Goal: Communication & Community: Share content

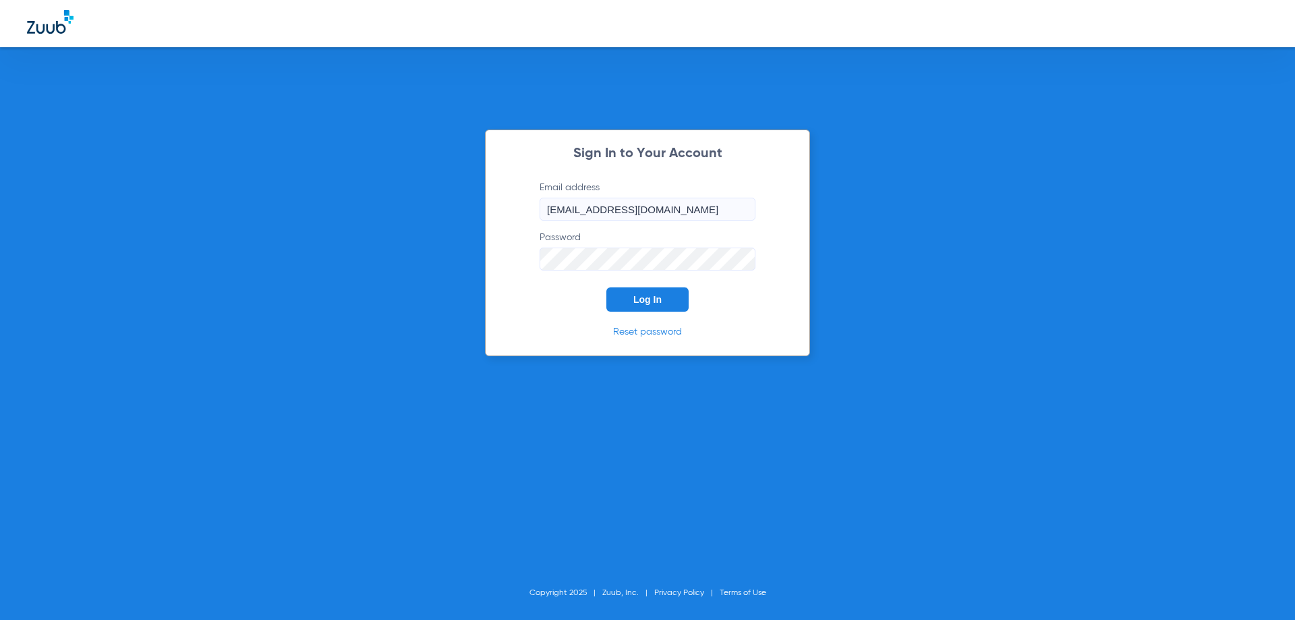
click at [631, 298] on button "Log In" at bounding box center [647, 299] width 82 height 24
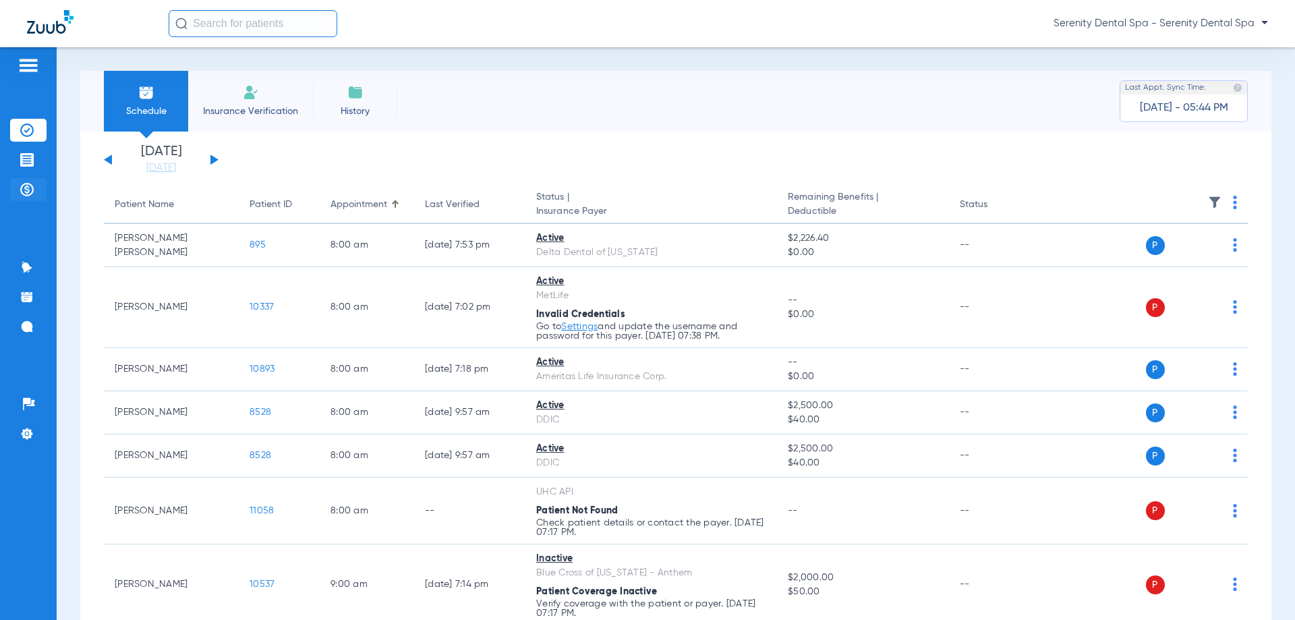
click at [32, 191] on img at bounding box center [26, 189] width 13 height 13
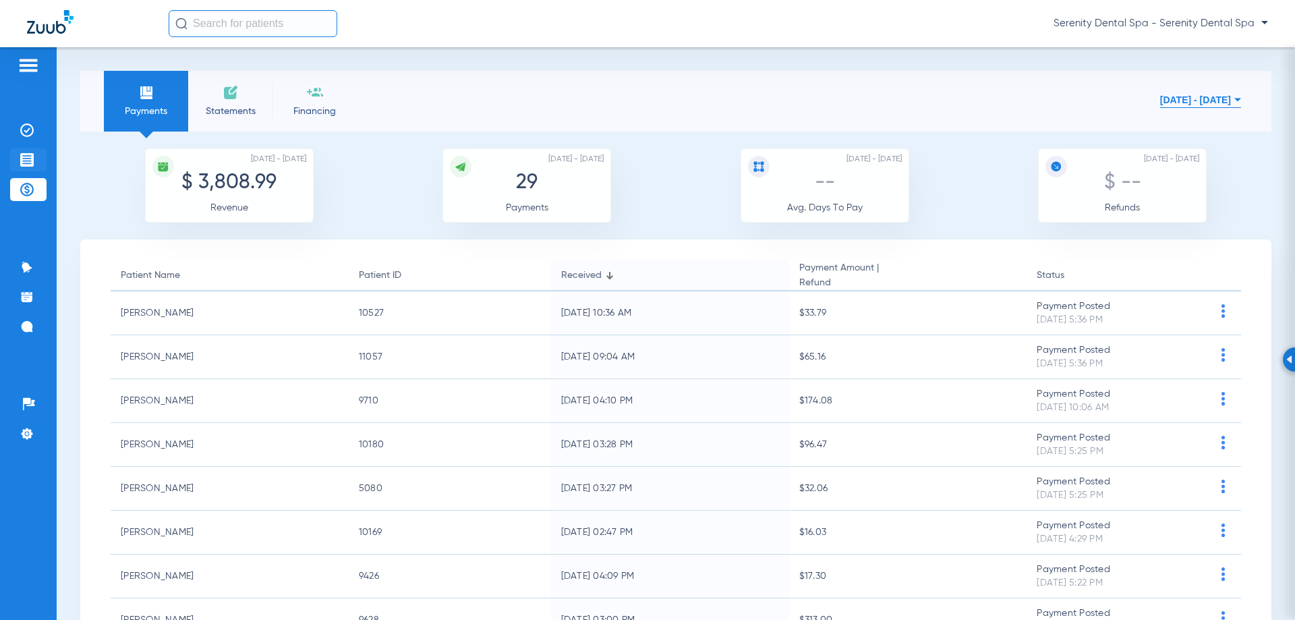
click at [36, 152] on li "Treatment Acceptance" at bounding box center [28, 159] width 36 height 23
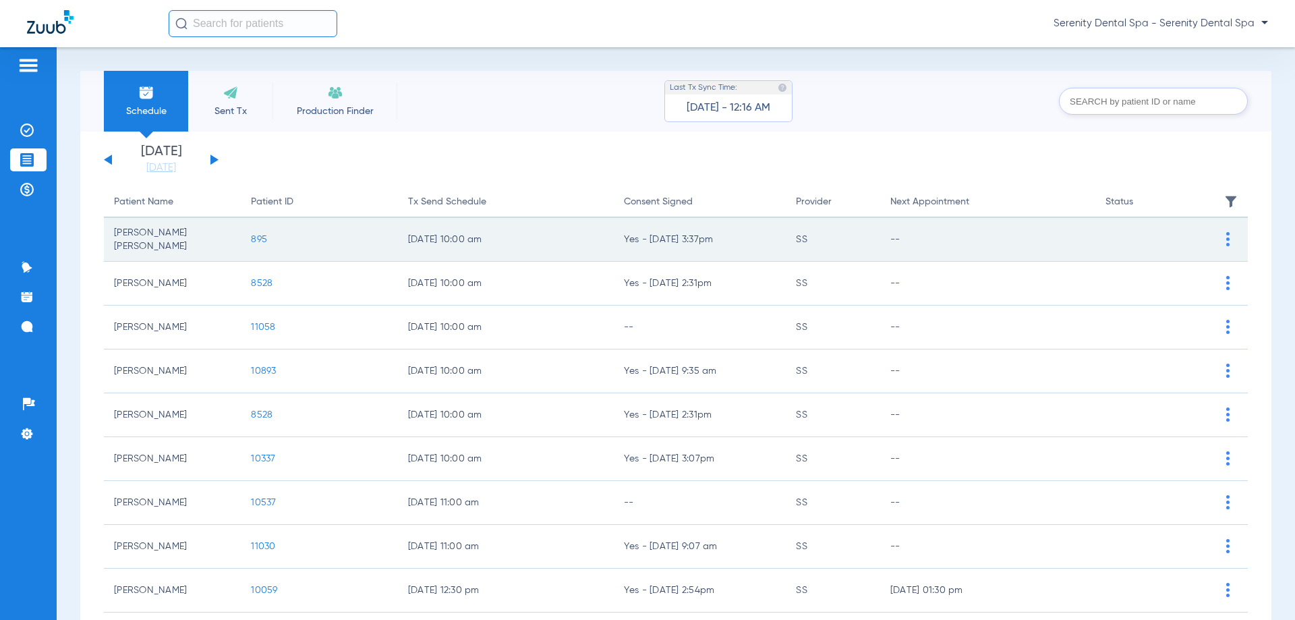
click at [259, 243] on span "895" at bounding box center [259, 239] width 16 height 9
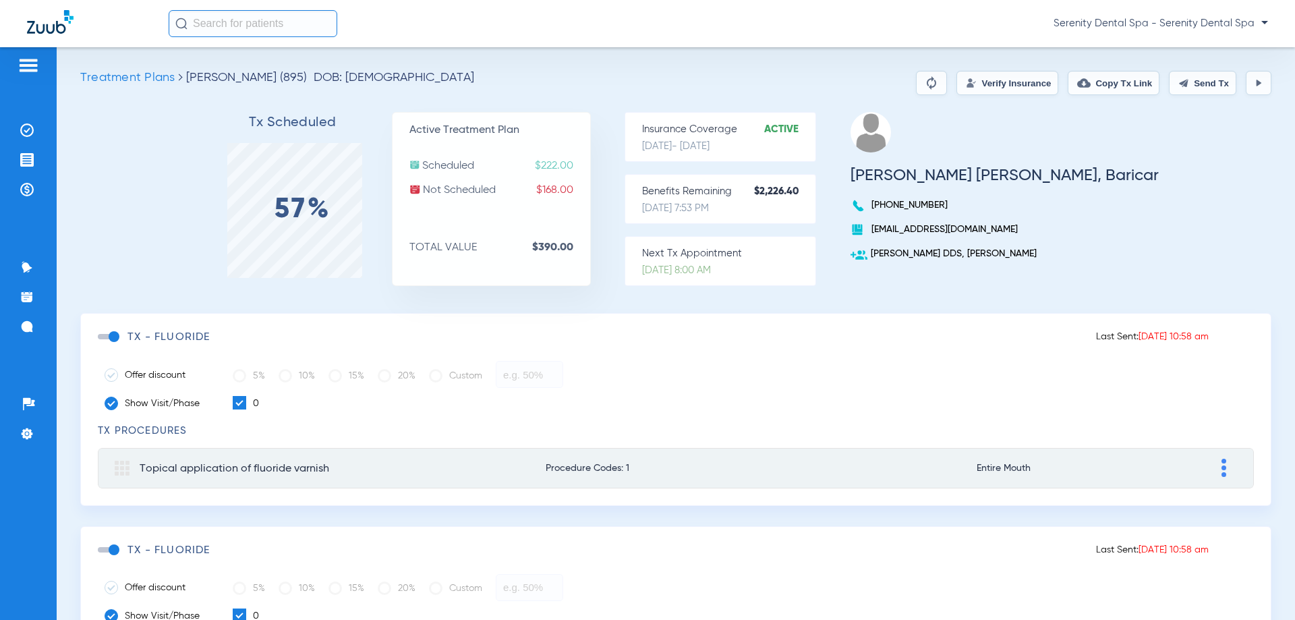
click at [117, 338] on span at bounding box center [108, 336] width 20 height 5
click at [101, 343] on input "checkbox" at bounding box center [101, 343] width 0 height 0
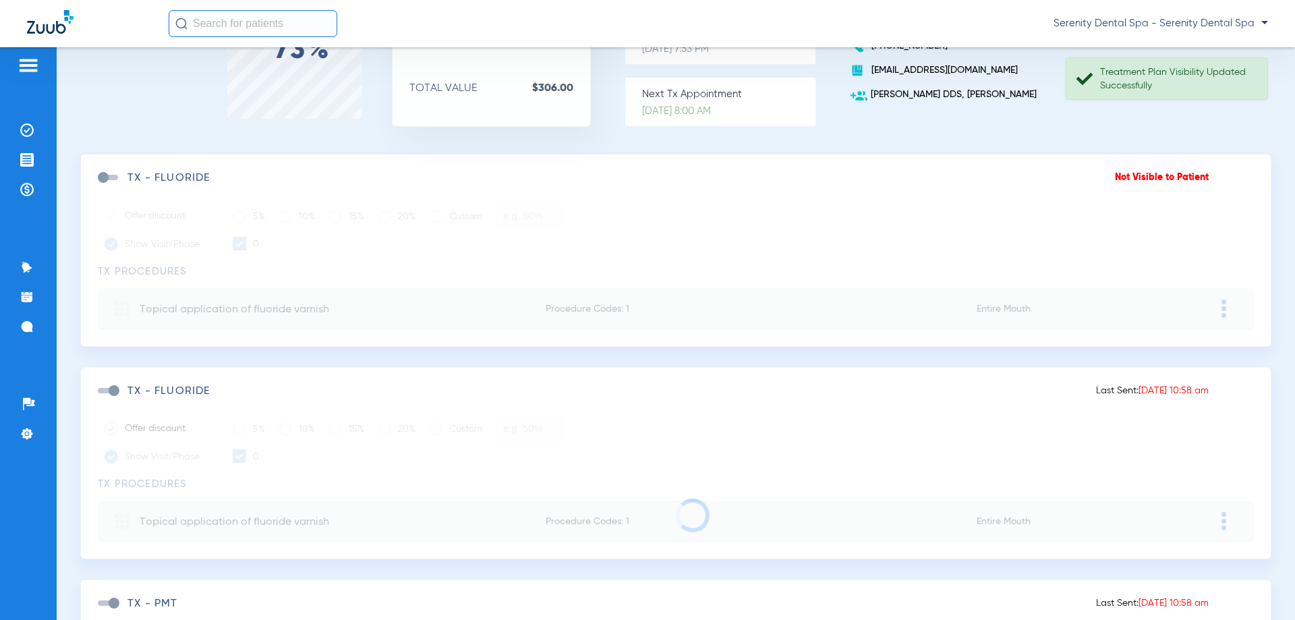
scroll to position [202, 0]
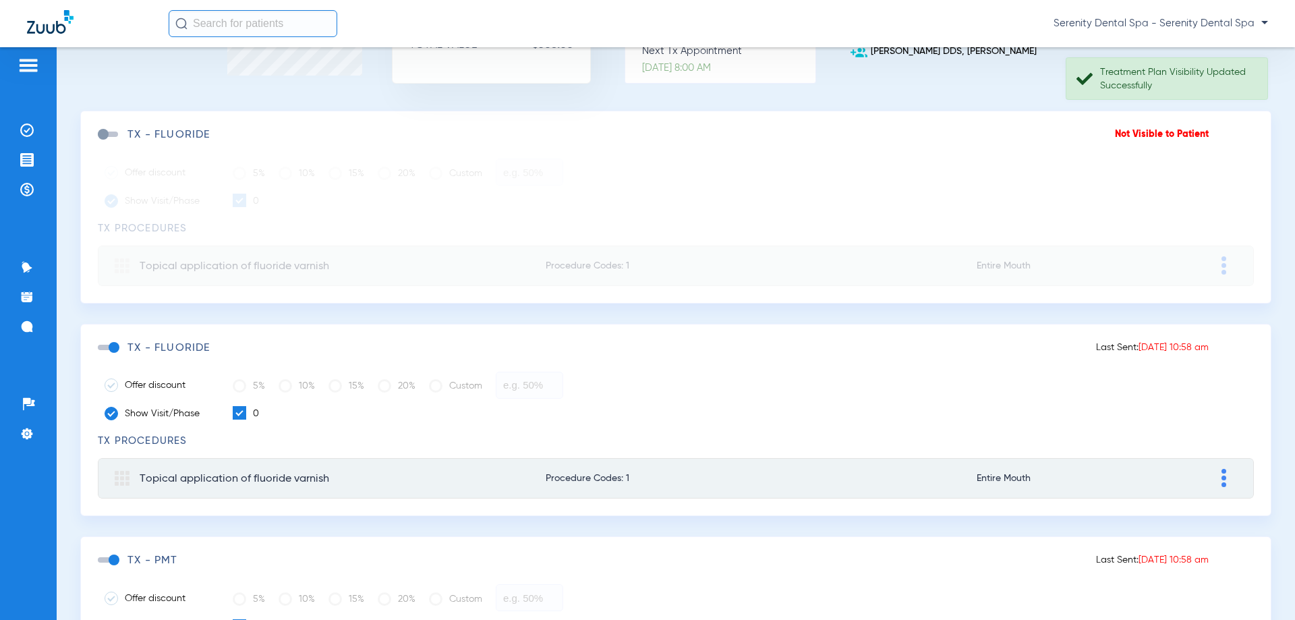
click at [114, 349] on span at bounding box center [108, 347] width 20 height 5
click at [101, 354] on input "checkbox" at bounding box center [101, 354] width 0 height 0
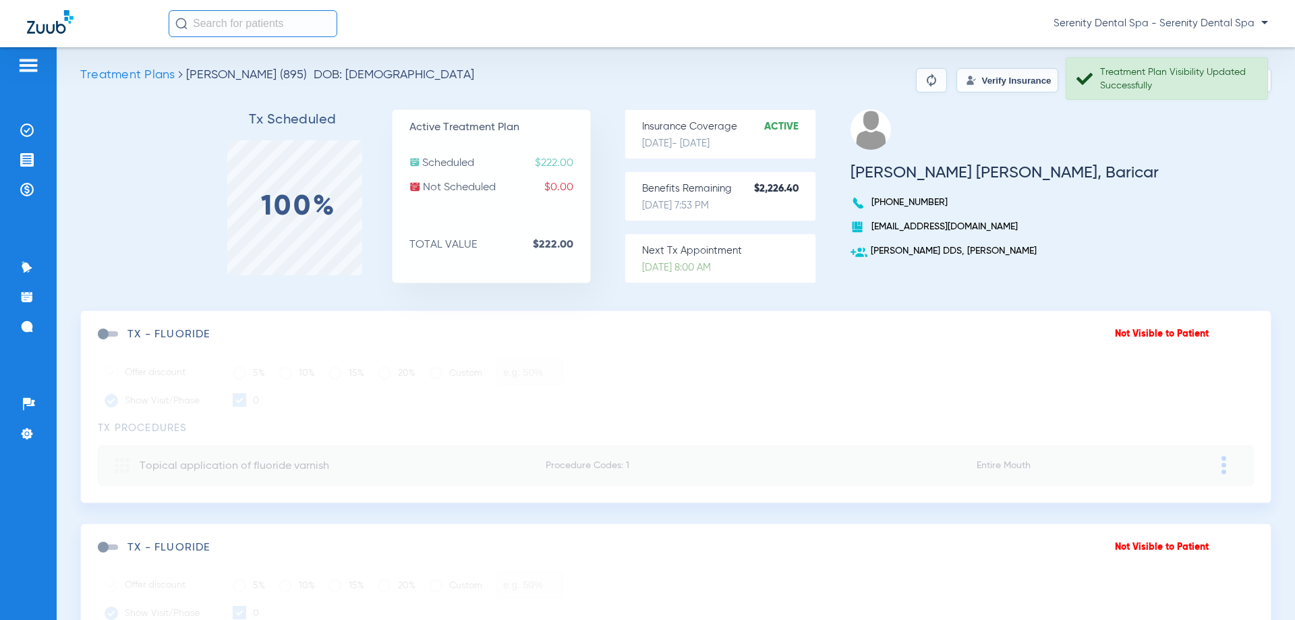
scroll to position [0, 0]
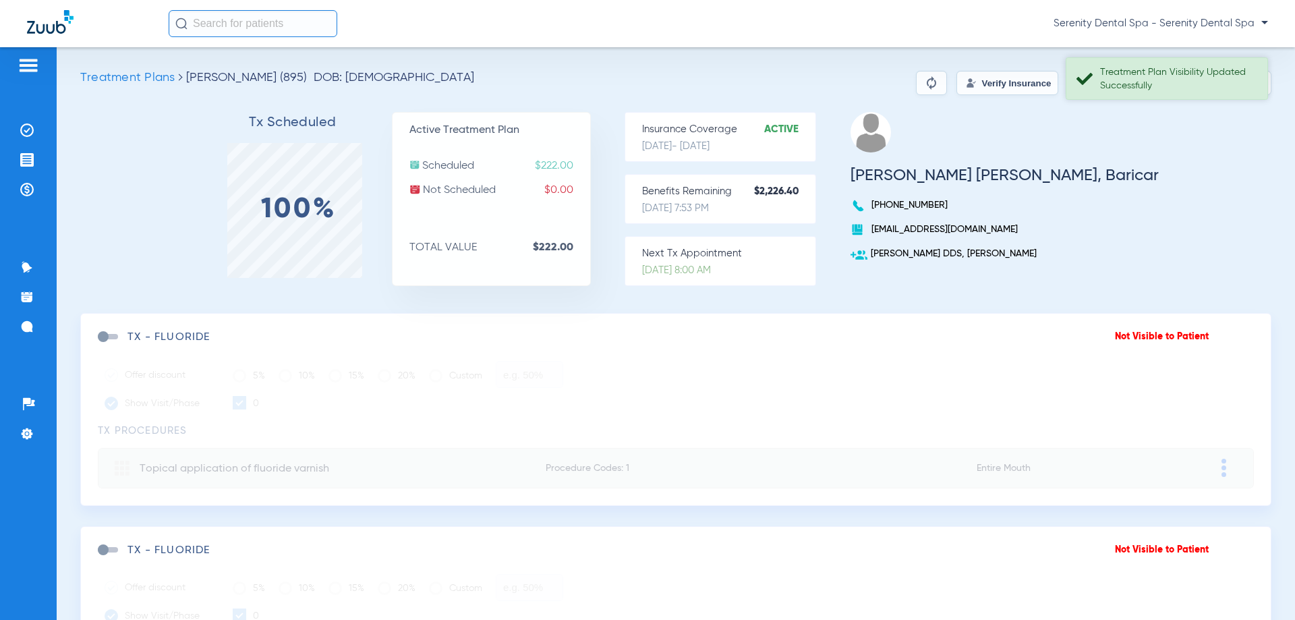
drag, startPoint x: 1209, startPoint y: 90, endPoint x: 1202, endPoint y: 85, distance: 8.2
click at [1202, 86] on div "Treatment Plan Visibility Updated Successfully" at bounding box center [1178, 78] width 156 height 27
click at [1203, 82] on button "Send Tx" at bounding box center [1202, 83] width 67 height 24
click at [1137, 86] on button "Copy Tx Link" at bounding box center [1114, 83] width 92 height 24
click at [34, 326] on li "Messages 4" at bounding box center [28, 326] width 36 height 23
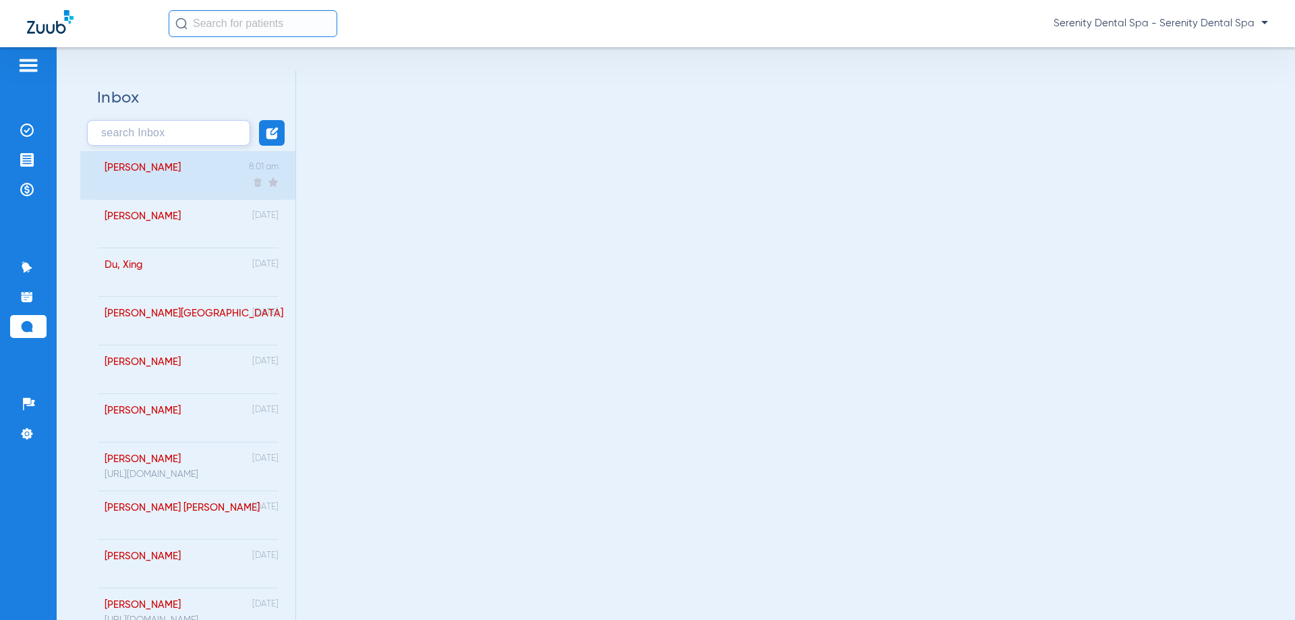
click at [173, 186] on div "[PERSON_NAME]" at bounding box center [135, 175] width 90 height 49
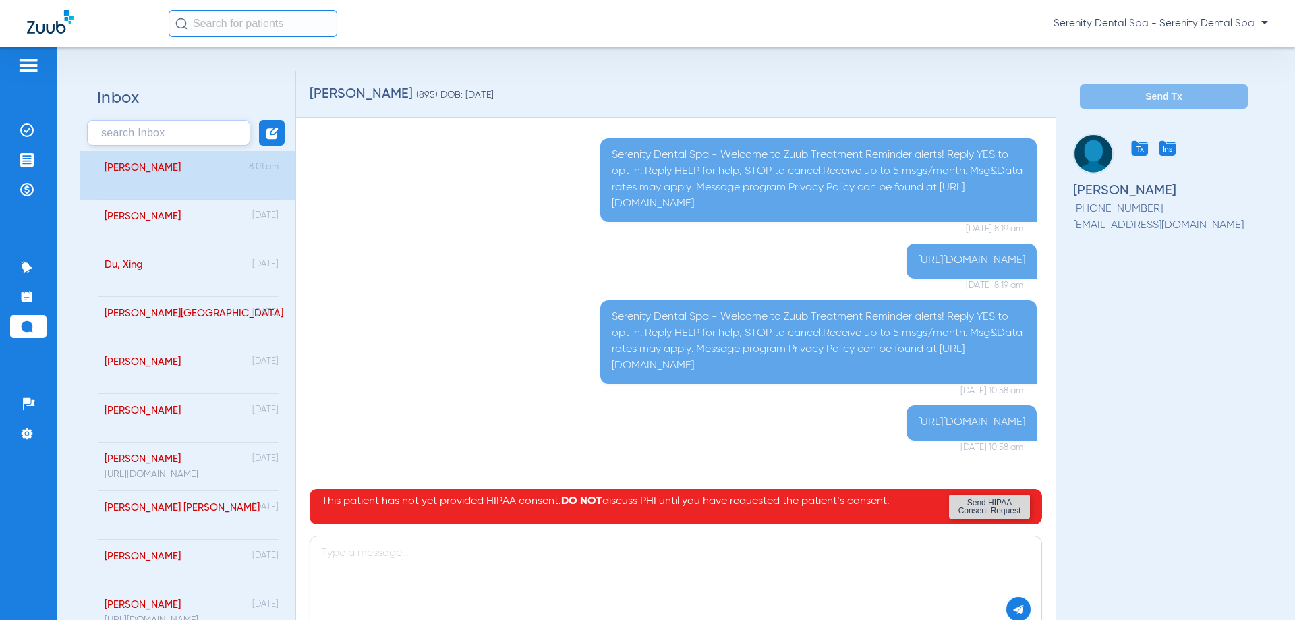
drag, startPoint x: 27, startPoint y: 152, endPoint x: 58, endPoint y: 210, distance: 65.8
click at [27, 154] on img at bounding box center [26, 159] width 13 height 13
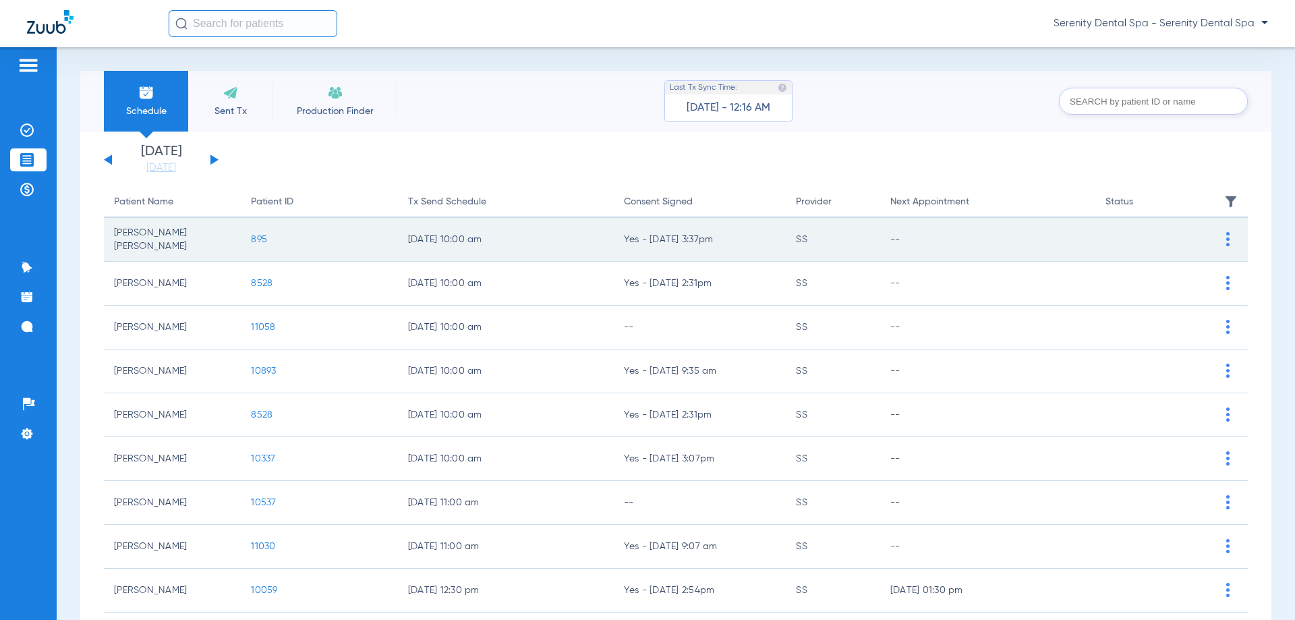
click at [258, 240] on span "895" at bounding box center [259, 239] width 16 height 9
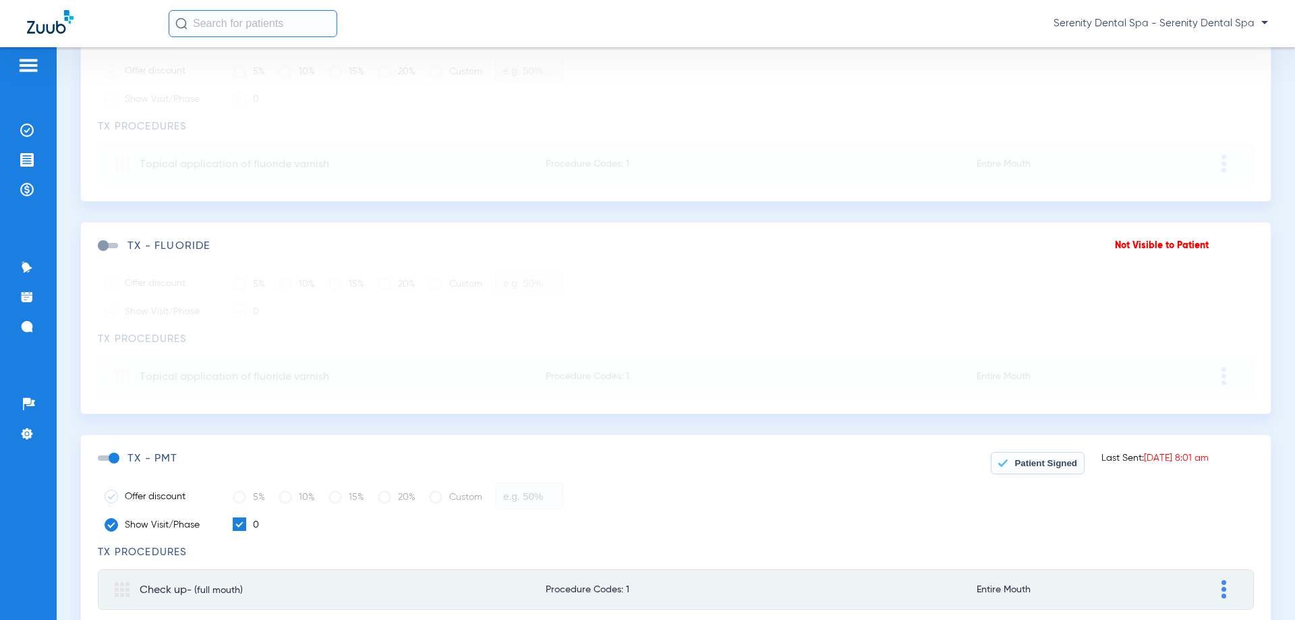
scroll to position [337, 0]
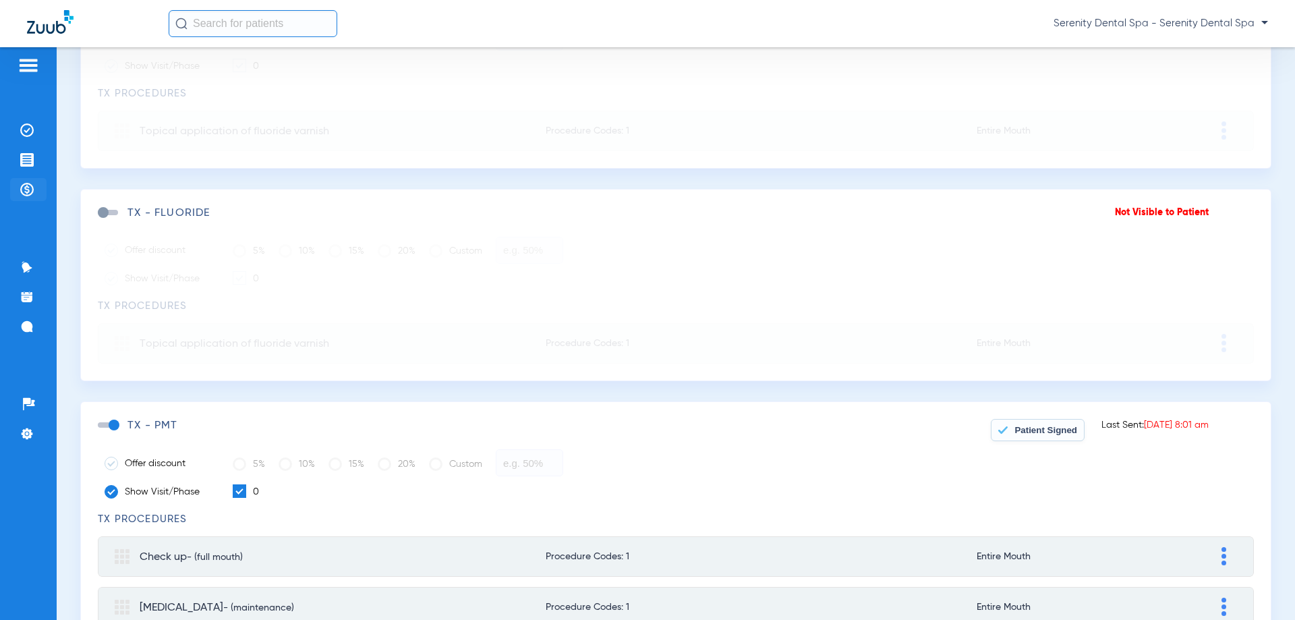
click at [29, 178] on ul "Insurance Verification Treatment Acceptance Payments & A/R" at bounding box center [28, 167] width 36 height 96
click at [27, 185] on img at bounding box center [26, 189] width 13 height 13
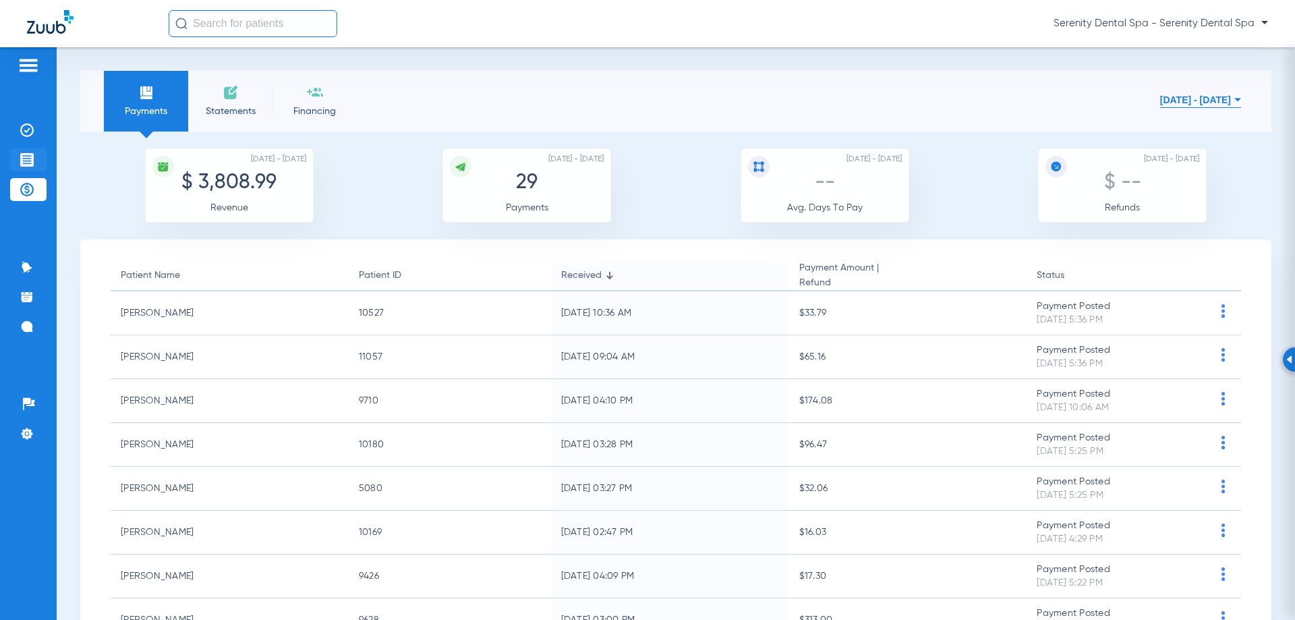
click at [34, 155] on li "Treatment Acceptance" at bounding box center [28, 159] width 36 height 23
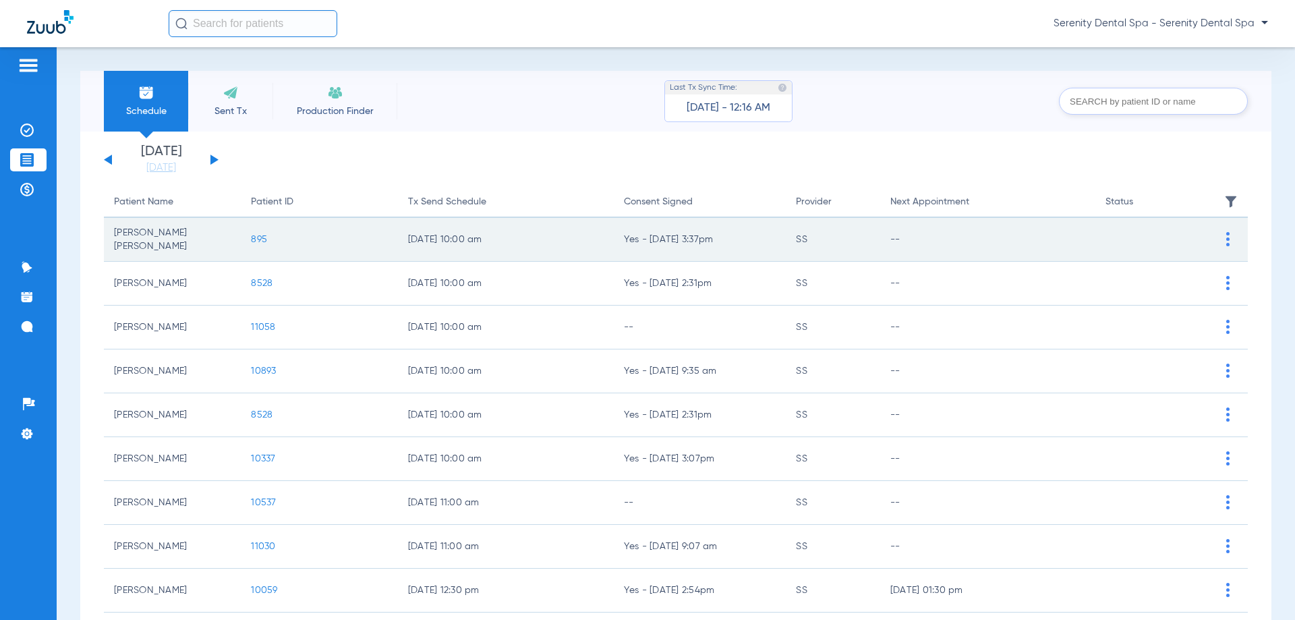
click at [262, 243] on span "895" at bounding box center [259, 239] width 16 height 9
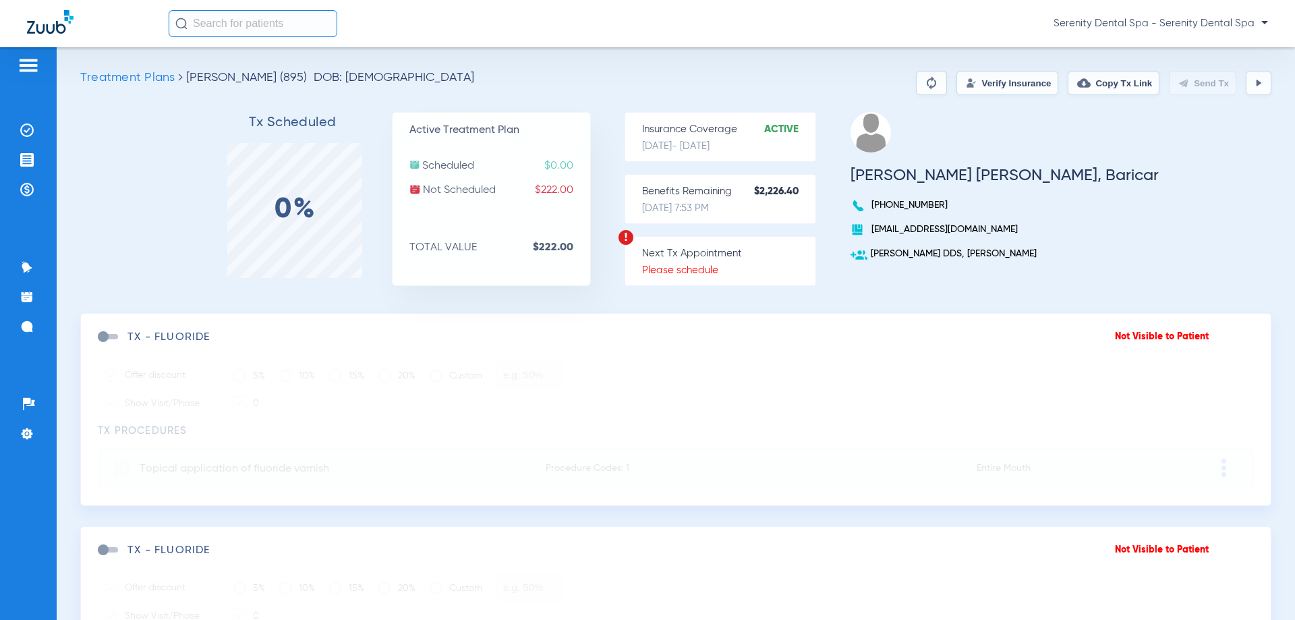
scroll to position [202, 0]
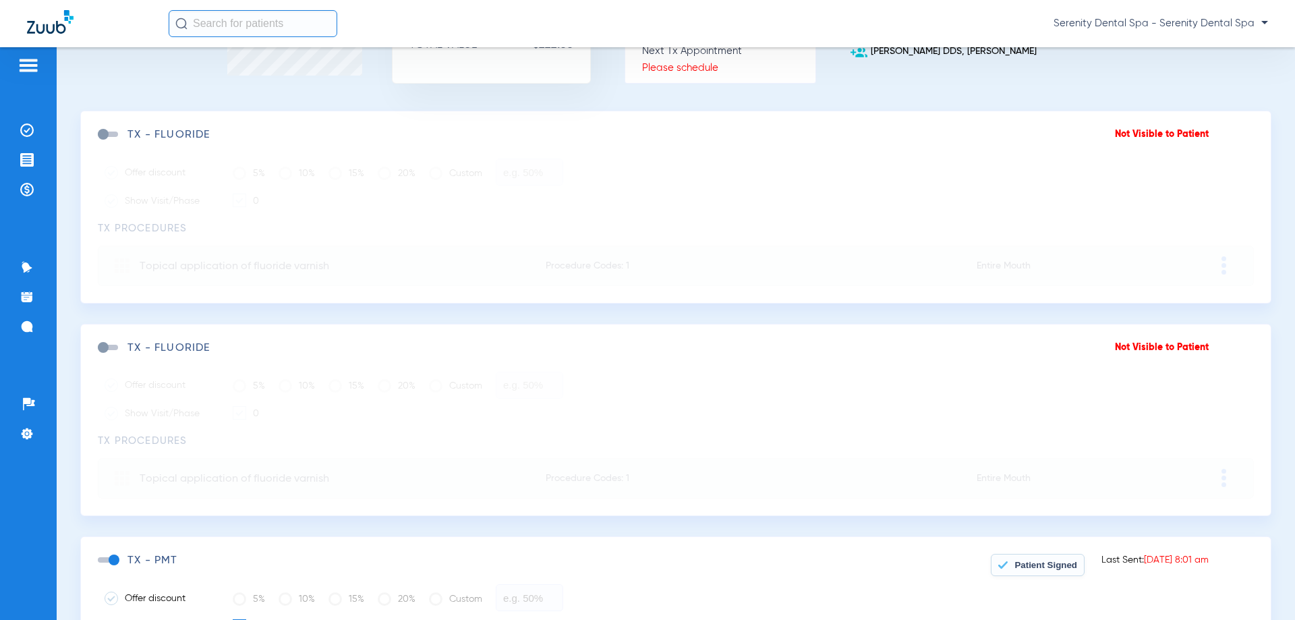
click at [1038, 560] on span "Patient Signed" at bounding box center [1045, 565] width 63 height 10
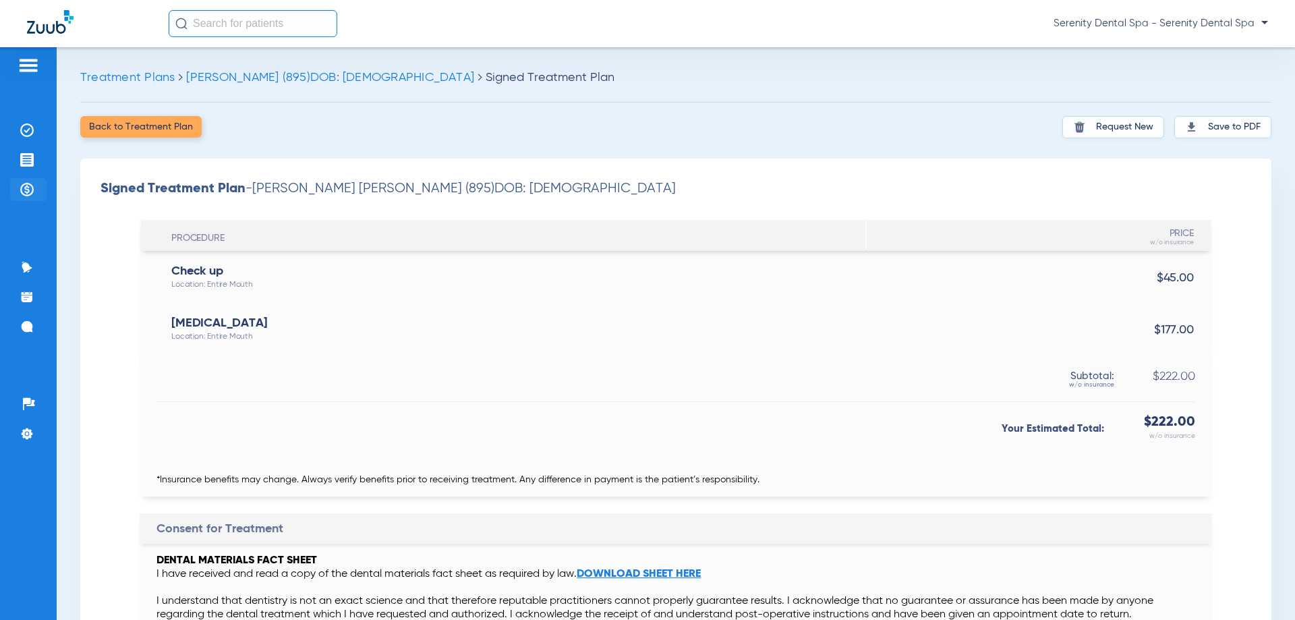
click at [22, 183] on img at bounding box center [26, 189] width 13 height 13
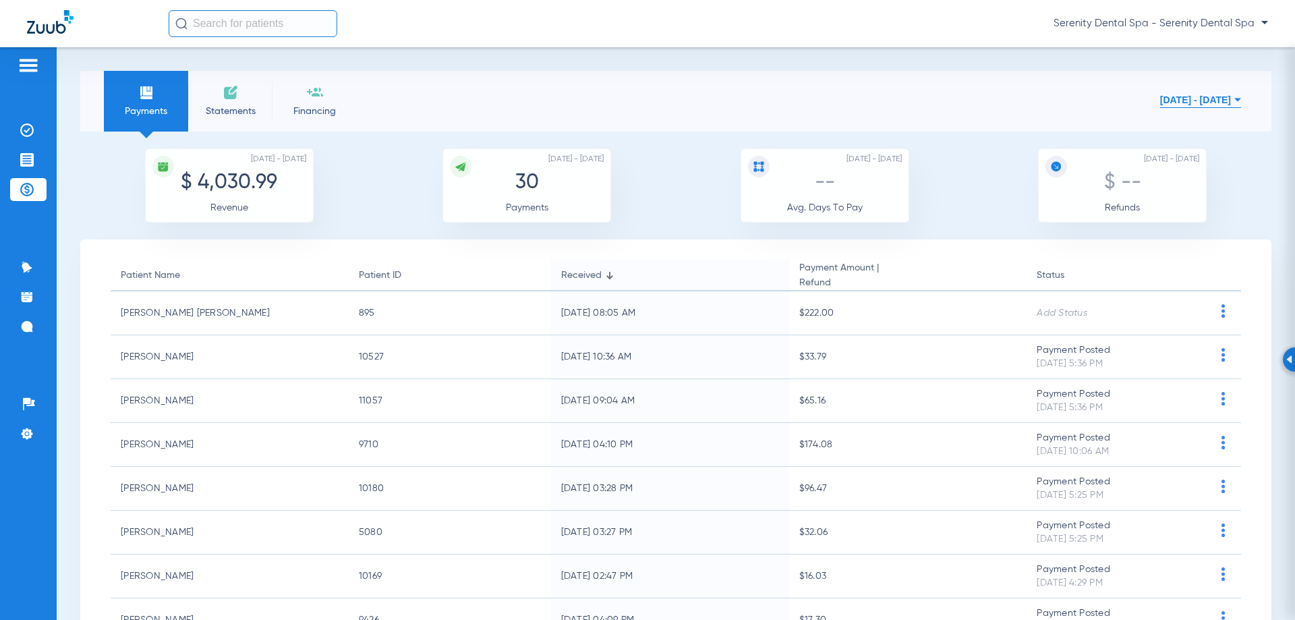
drag, startPoint x: 21, startPoint y: 156, endPoint x: 0, endPoint y: 204, distance: 51.6
click at [21, 158] on img at bounding box center [26, 159] width 13 height 13
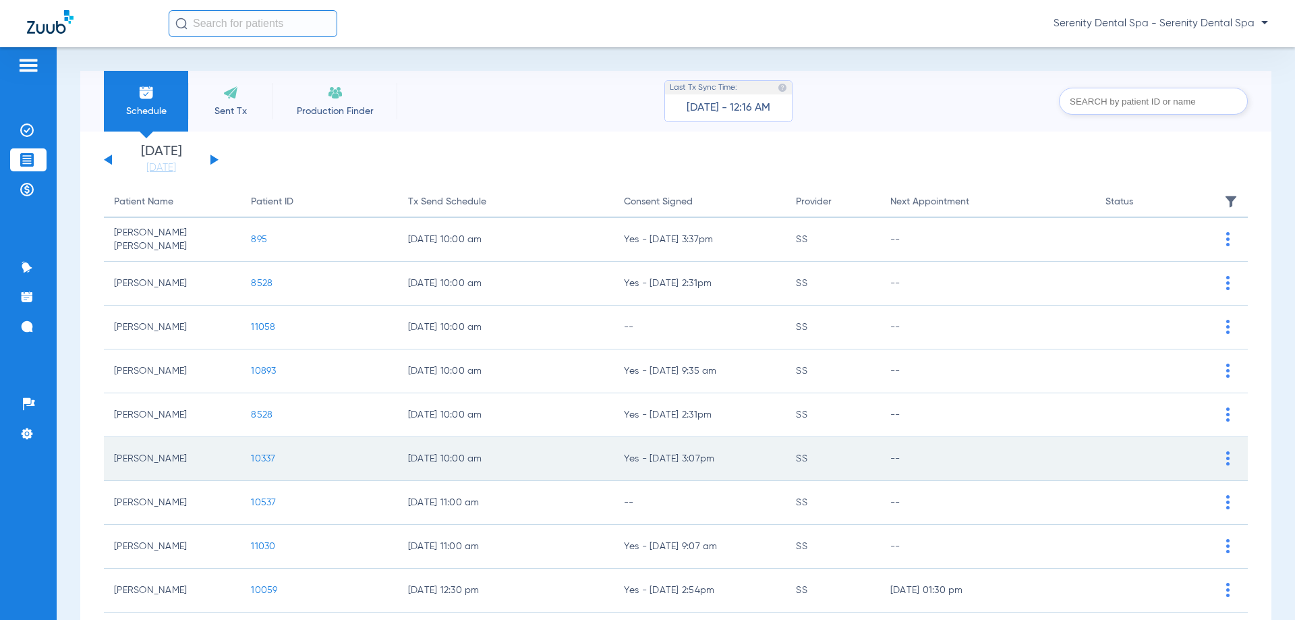
scroll to position [135, 0]
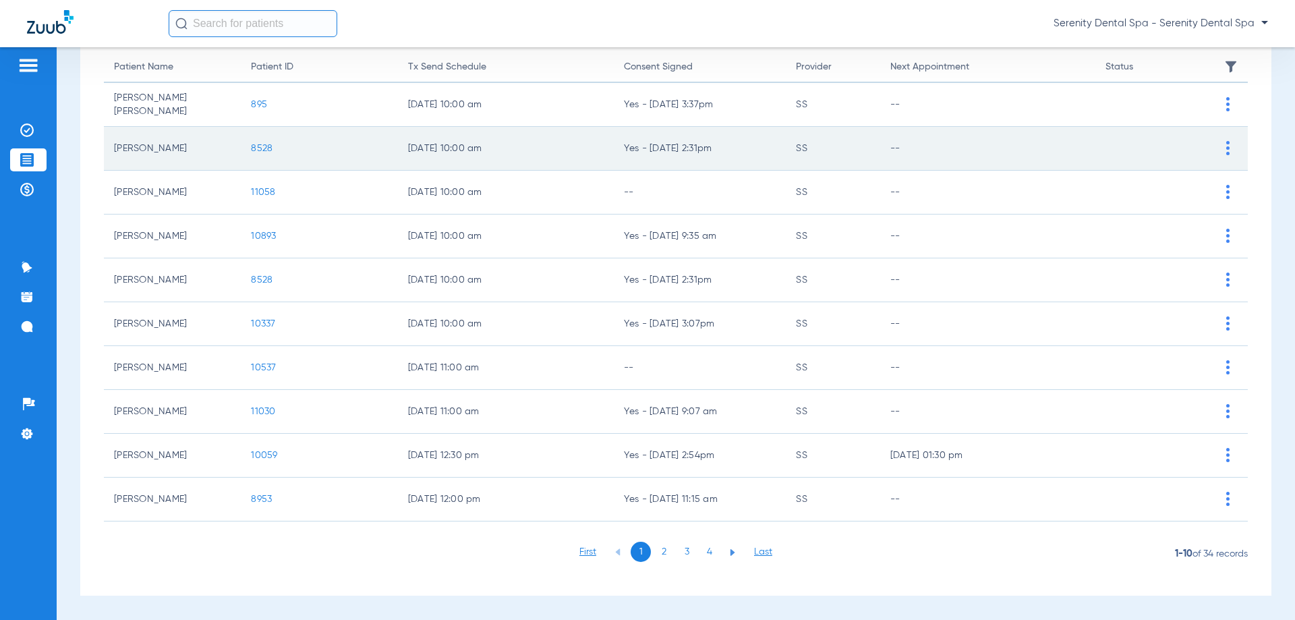
click at [264, 145] on span "8528" at bounding box center [262, 148] width 22 height 9
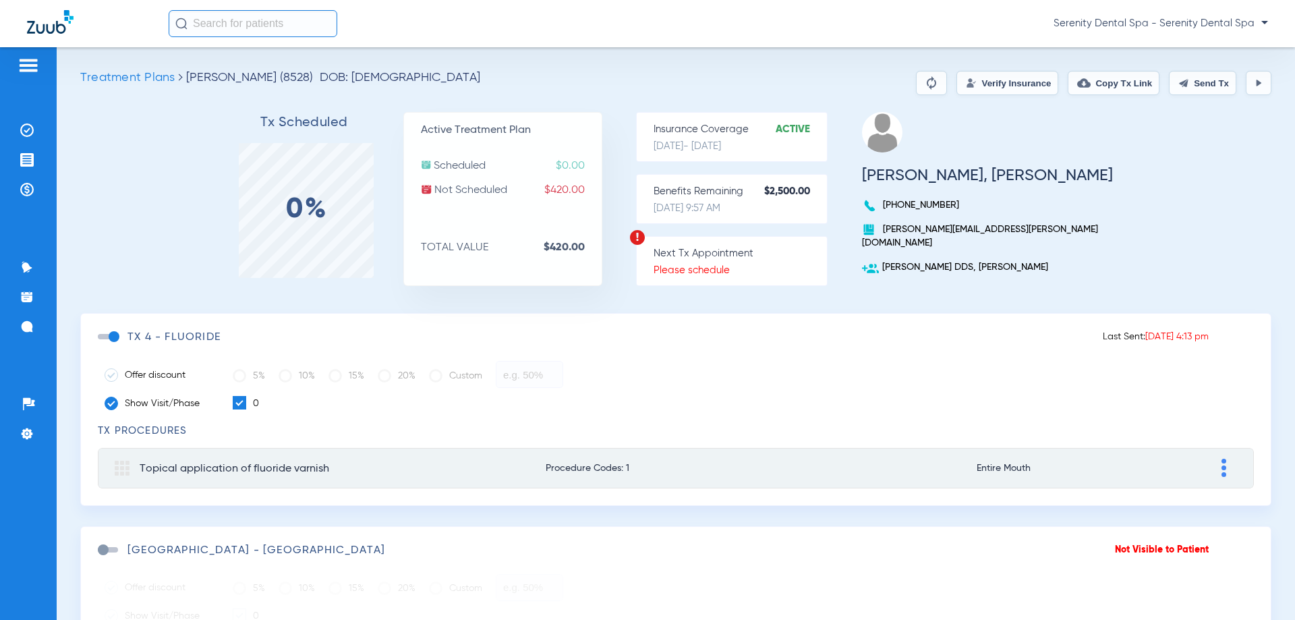
drag, startPoint x: 112, startPoint y: 335, endPoint x: 143, endPoint y: 361, distance: 40.7
click at [112, 335] on span at bounding box center [108, 336] width 20 height 5
click at [101, 343] on input "checkbox" at bounding box center [101, 343] width 0 height 0
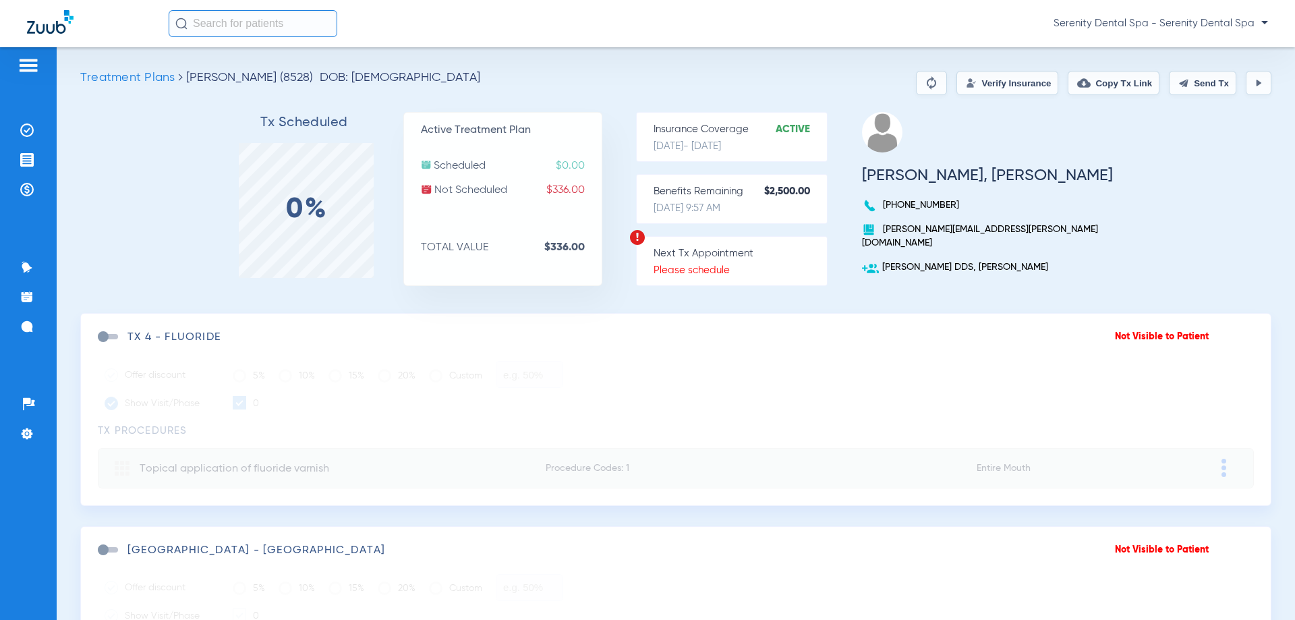
click at [1191, 92] on button "Send Tx" at bounding box center [1202, 83] width 67 height 24
click at [1090, 92] on button "Copy Tx Link" at bounding box center [1114, 83] width 92 height 24
click at [13, 325] on li "Messages 4" at bounding box center [28, 326] width 36 height 23
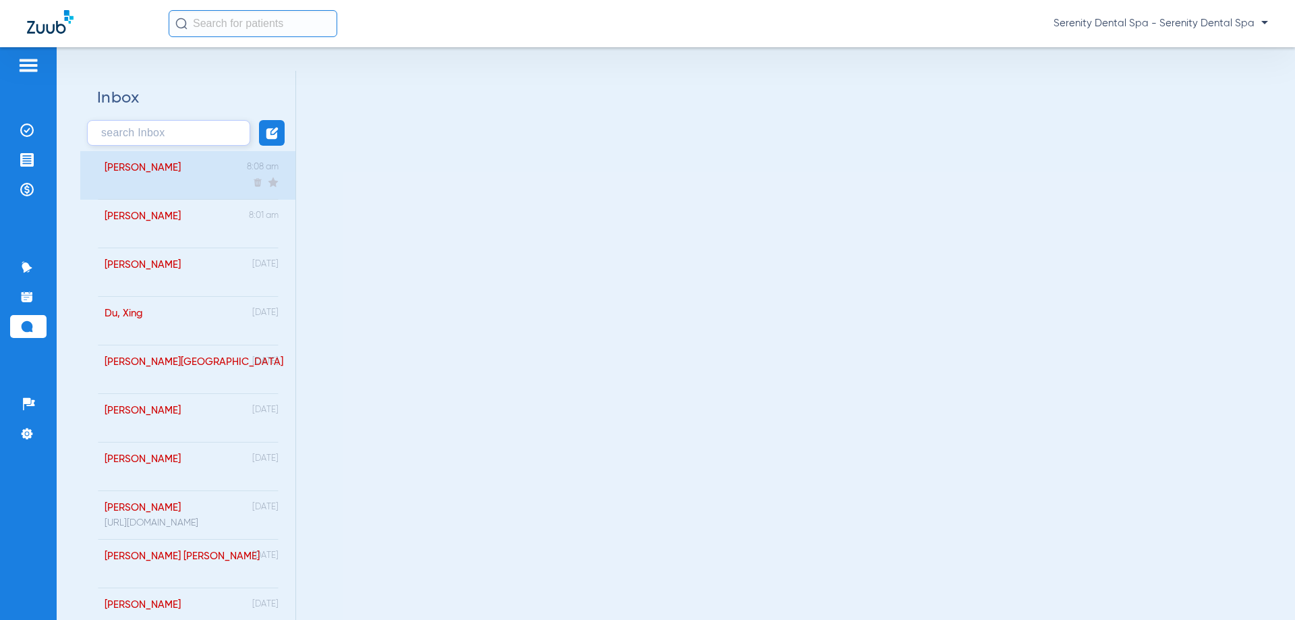
click at [196, 175] on div "[PERSON_NAME] 8:08 am" at bounding box center [187, 175] width 215 height 49
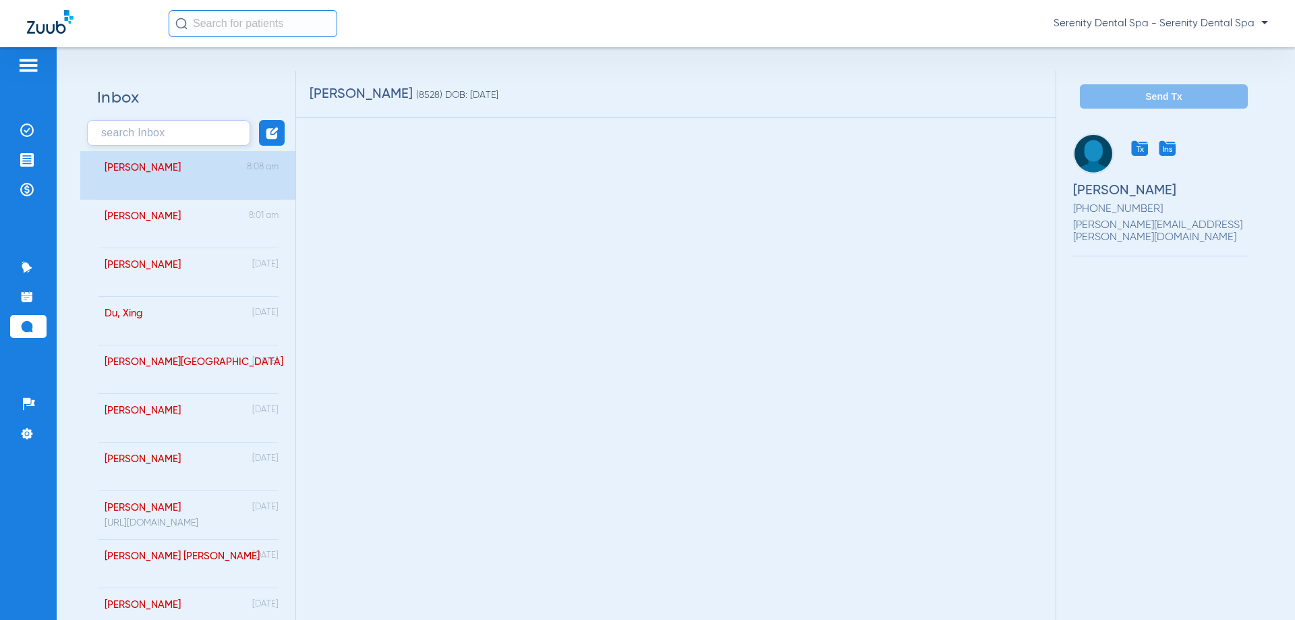
scroll to position [160, 0]
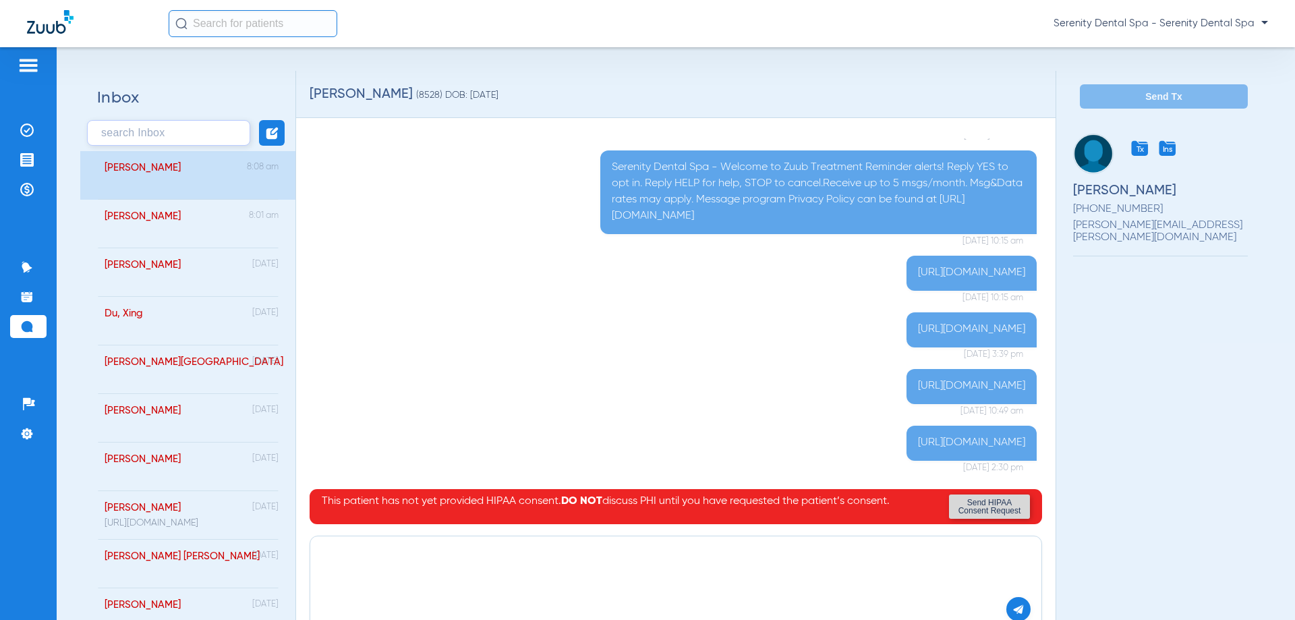
paste textarea "[URL][DOMAIN_NAME]"
type textarea "[URL][DOMAIN_NAME]"
click at [1012, 606] on img at bounding box center [1018, 609] width 12 height 12
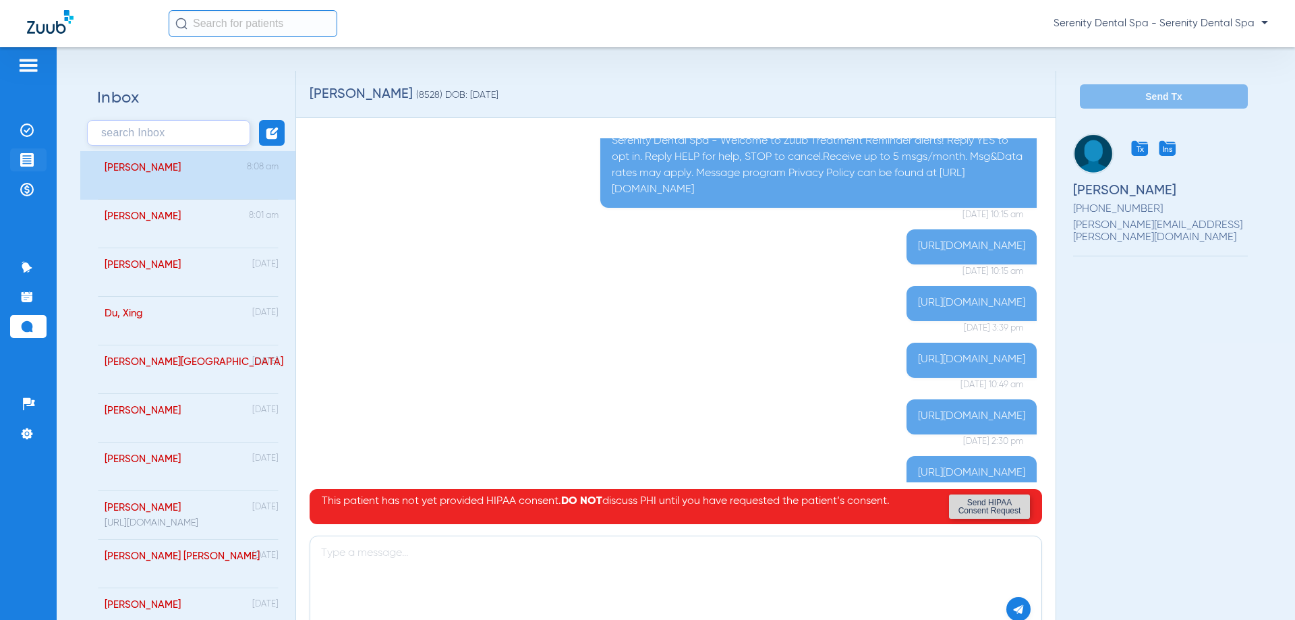
click at [17, 163] on li "Treatment Acceptance" at bounding box center [28, 159] width 36 height 23
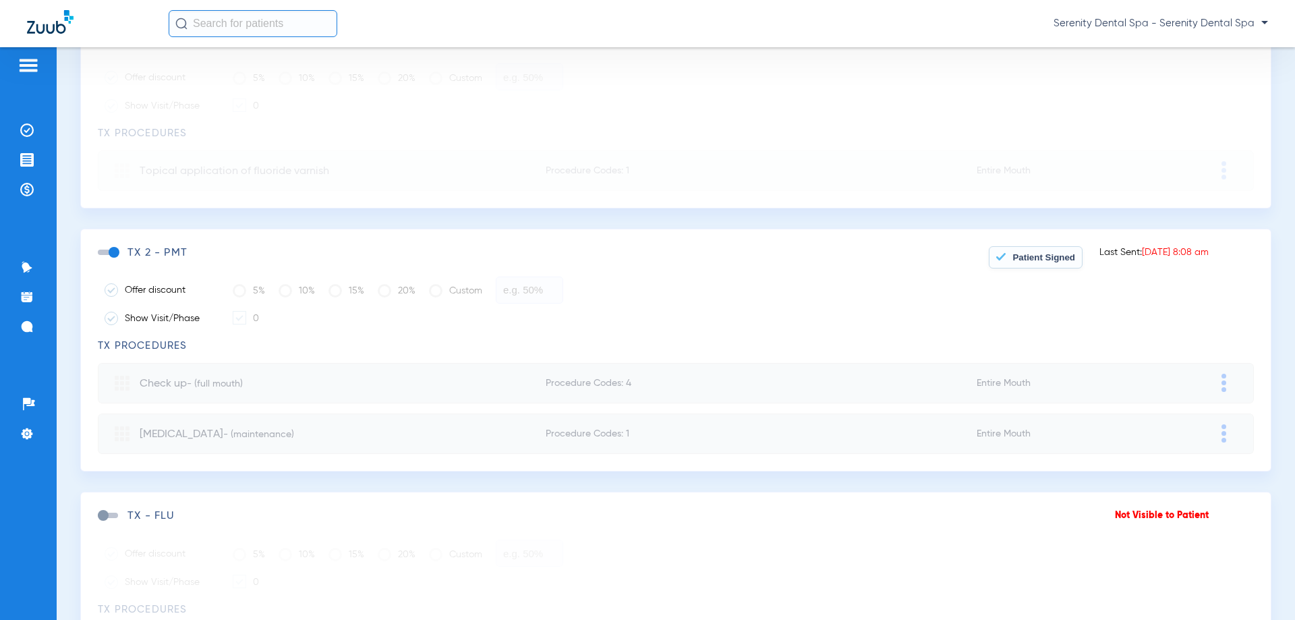
scroll to position [877, 0]
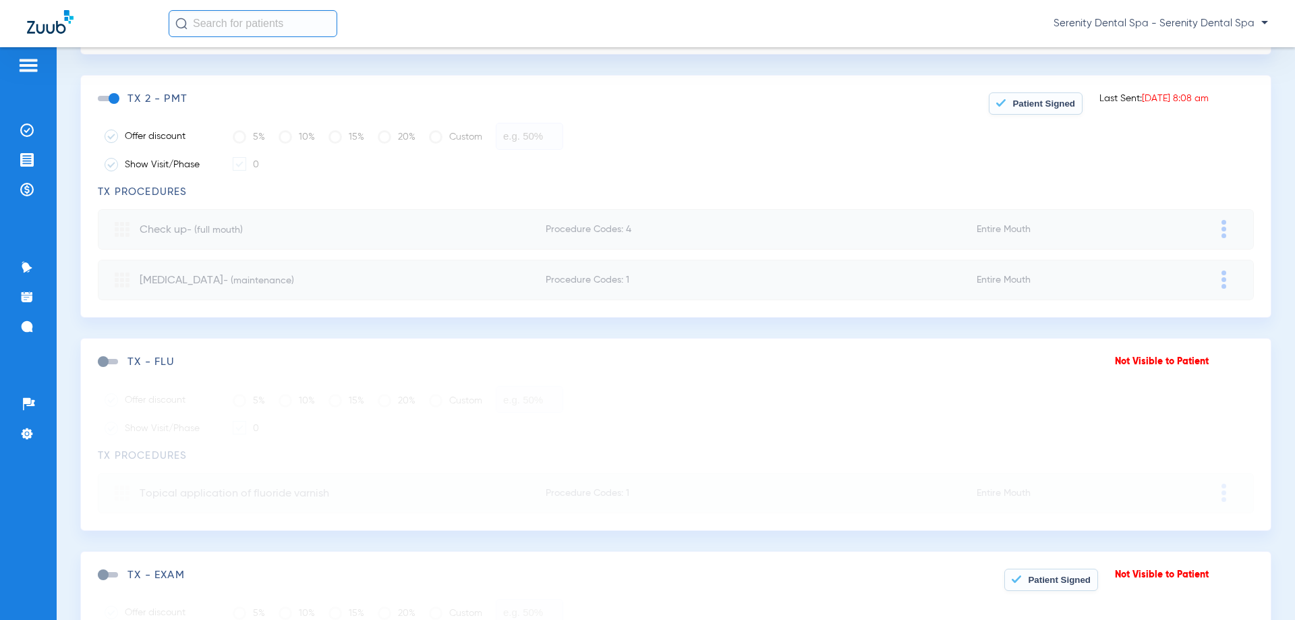
click at [1032, 113] on button "Patient Signed" at bounding box center [1036, 103] width 94 height 22
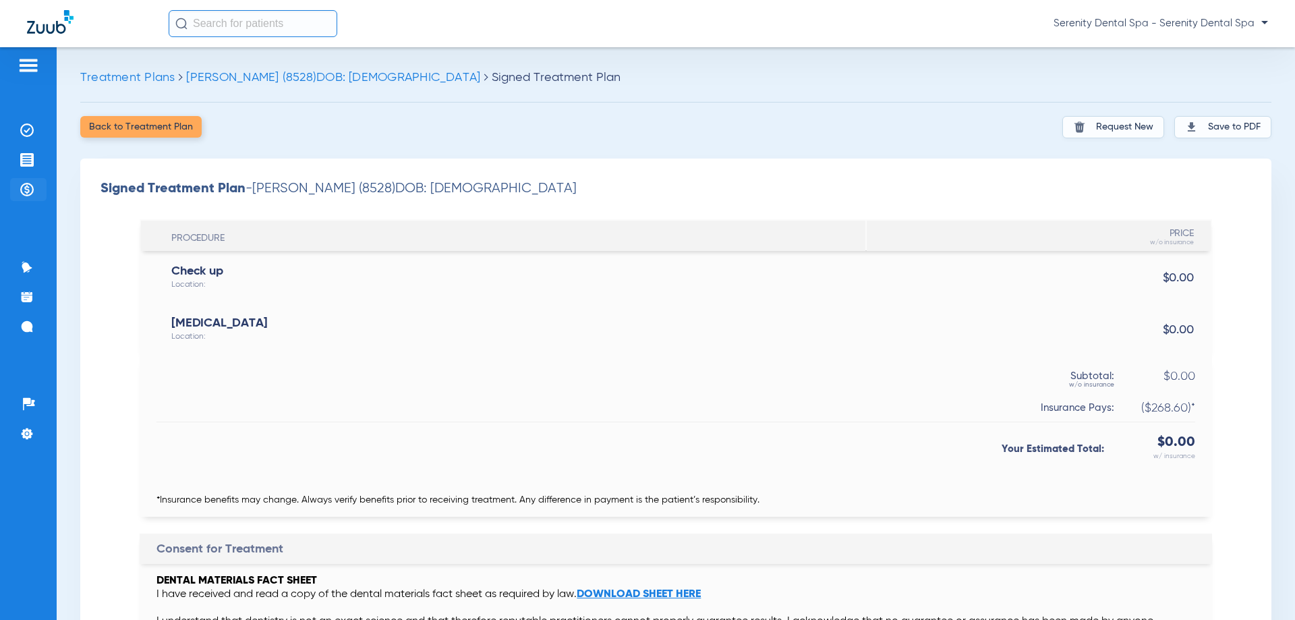
click at [23, 184] on img at bounding box center [26, 189] width 13 height 13
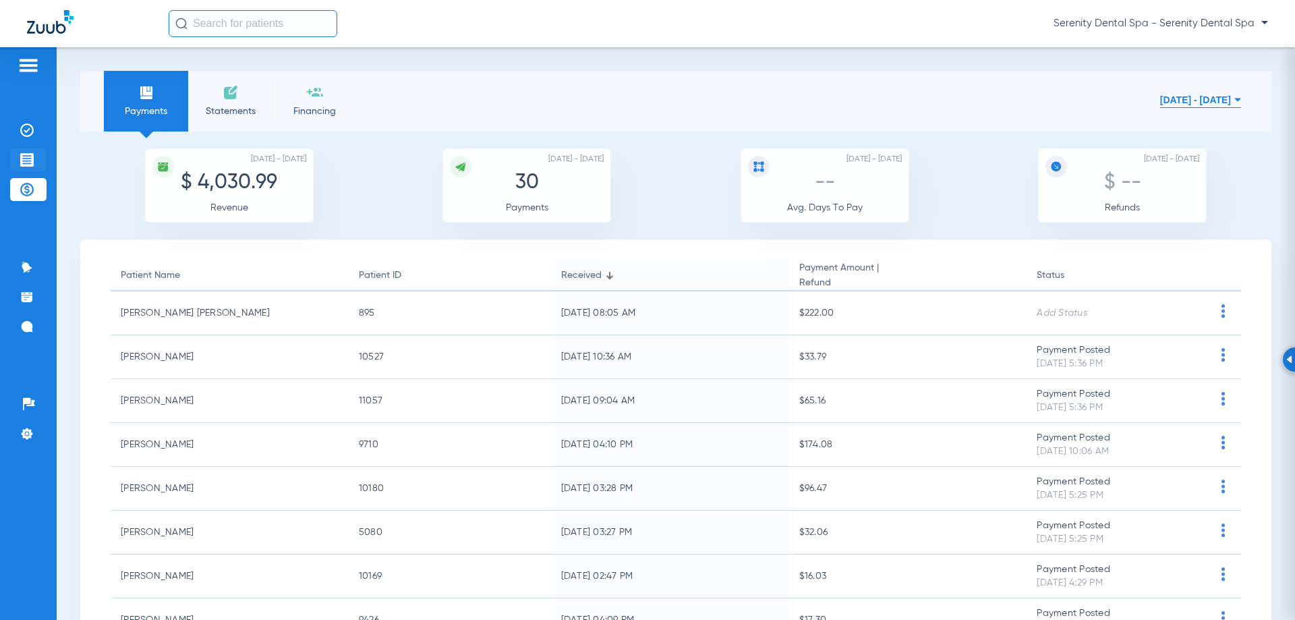
click at [26, 165] on img at bounding box center [26, 159] width 13 height 13
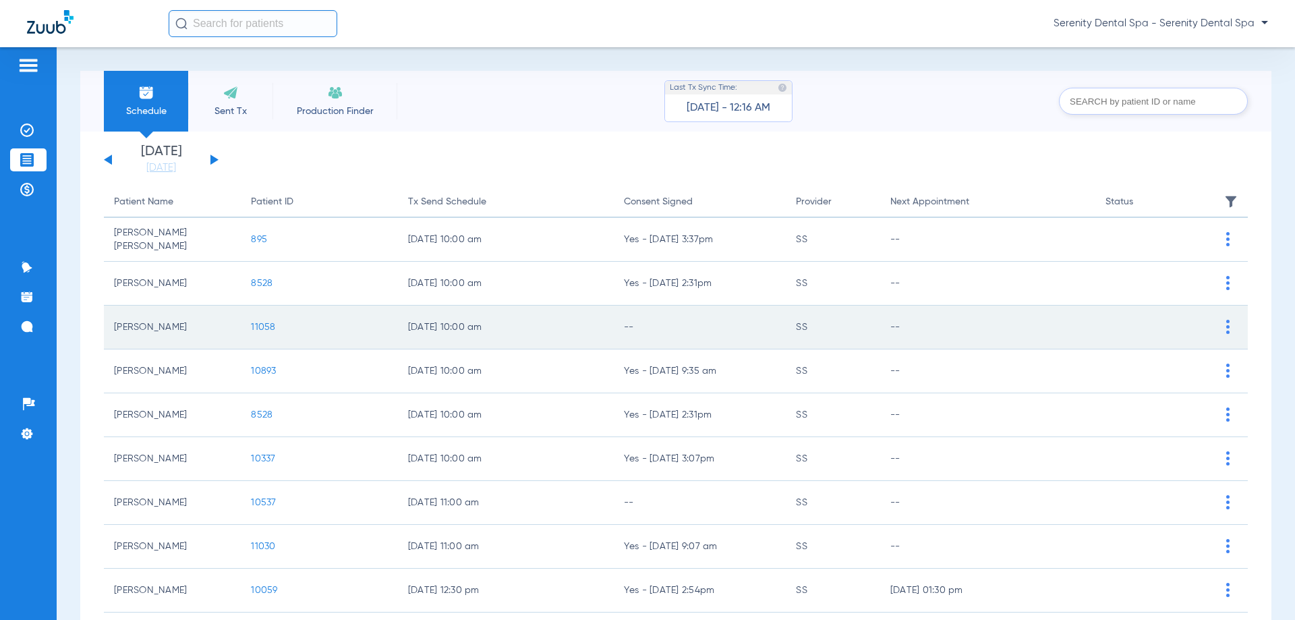
click at [264, 322] on span "11058" at bounding box center [263, 326] width 24 height 9
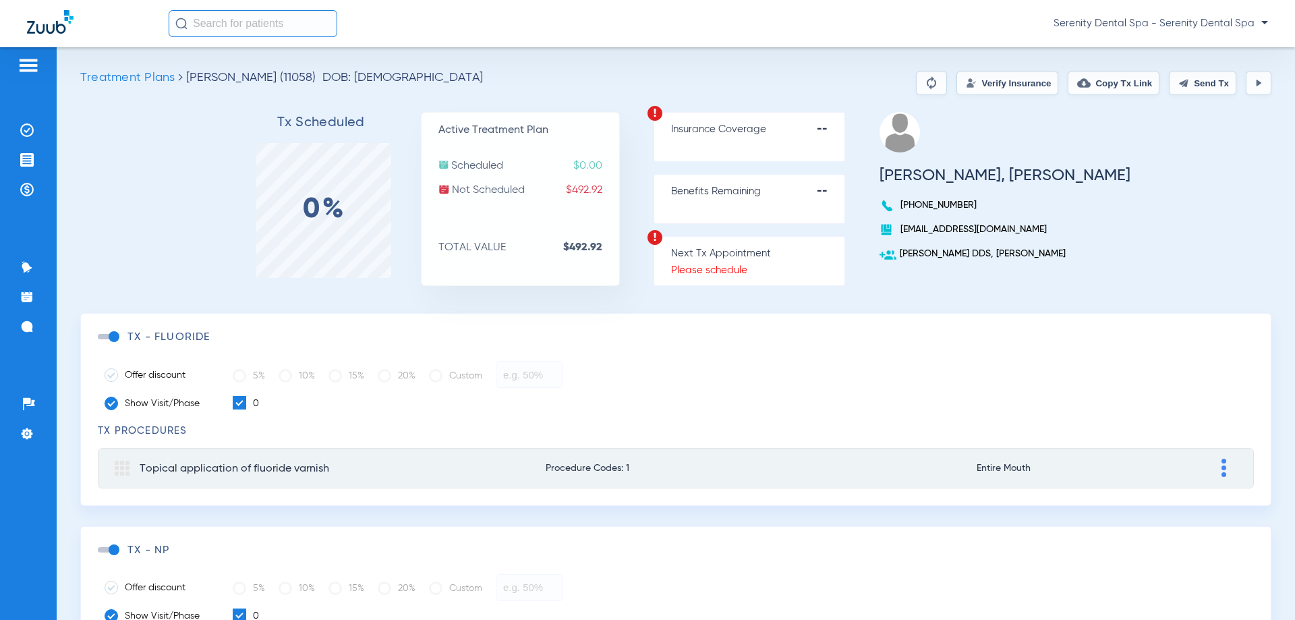
click at [117, 338] on span at bounding box center [108, 336] width 20 height 5
click at [101, 343] on input "checkbox" at bounding box center [101, 343] width 0 height 0
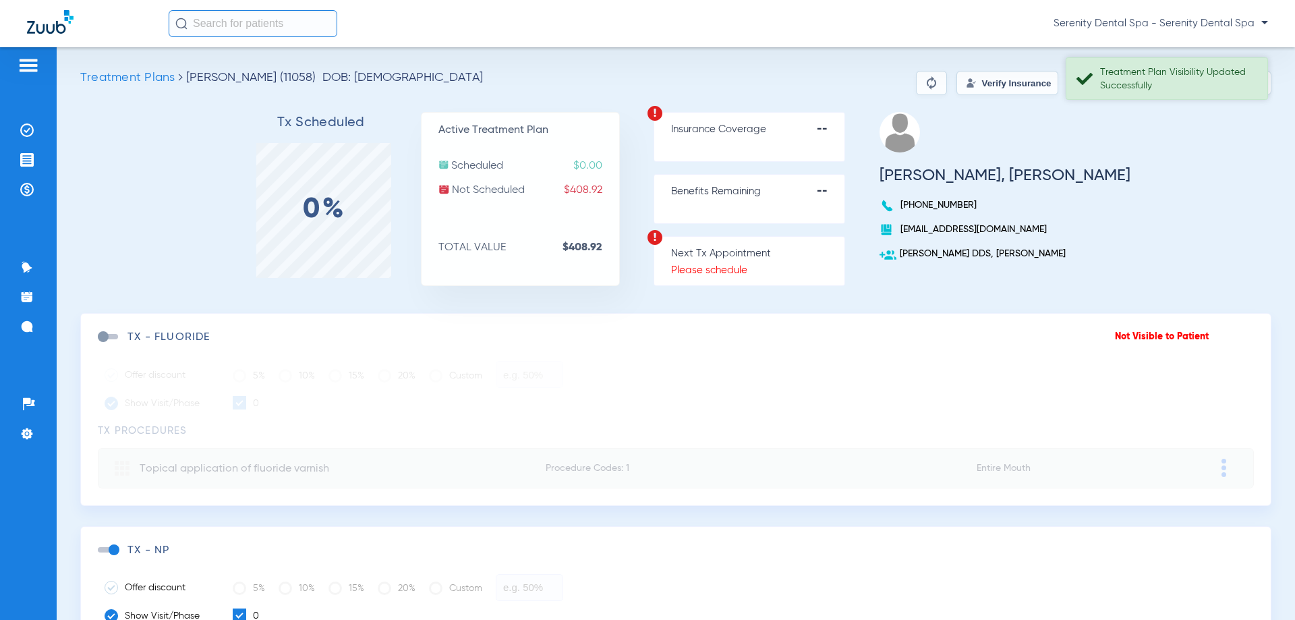
click at [1214, 77] on div "Treatment Plan Visibility Updated Successfully" at bounding box center [1178, 78] width 156 height 27
click at [1189, 90] on button "Send Tx" at bounding box center [1202, 83] width 67 height 24
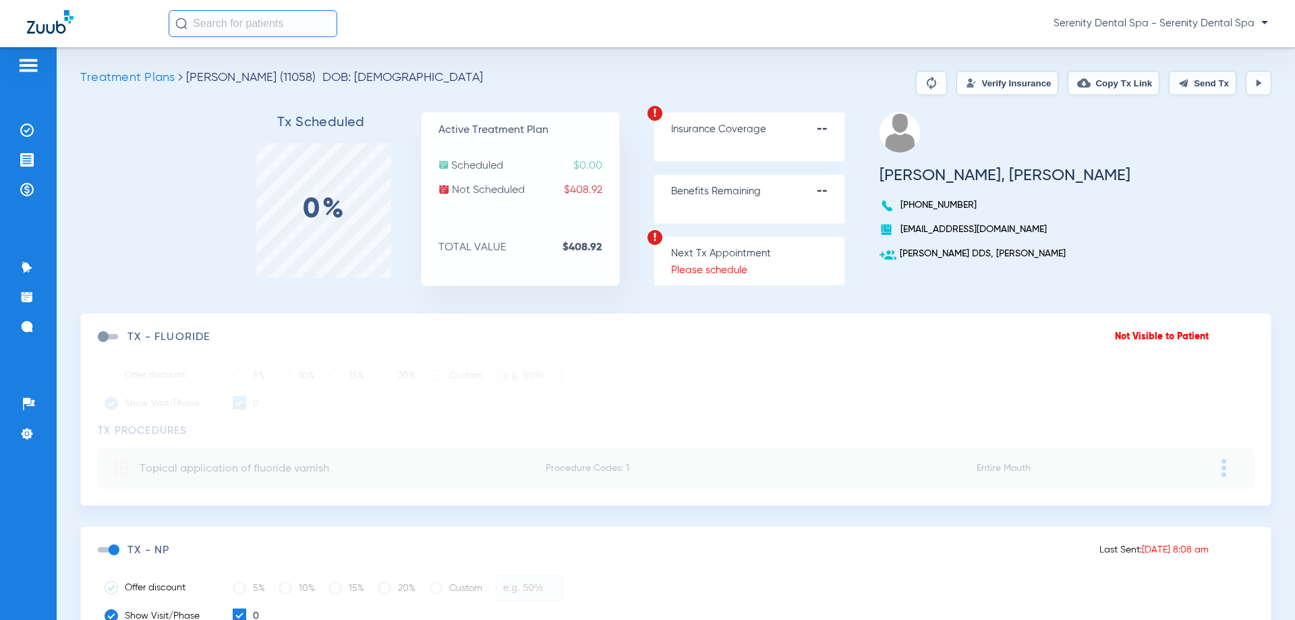
click at [1182, 88] on button "Send Tx" at bounding box center [1202, 83] width 67 height 24
click at [1124, 83] on button "Copy Tx Link" at bounding box center [1114, 83] width 92 height 24
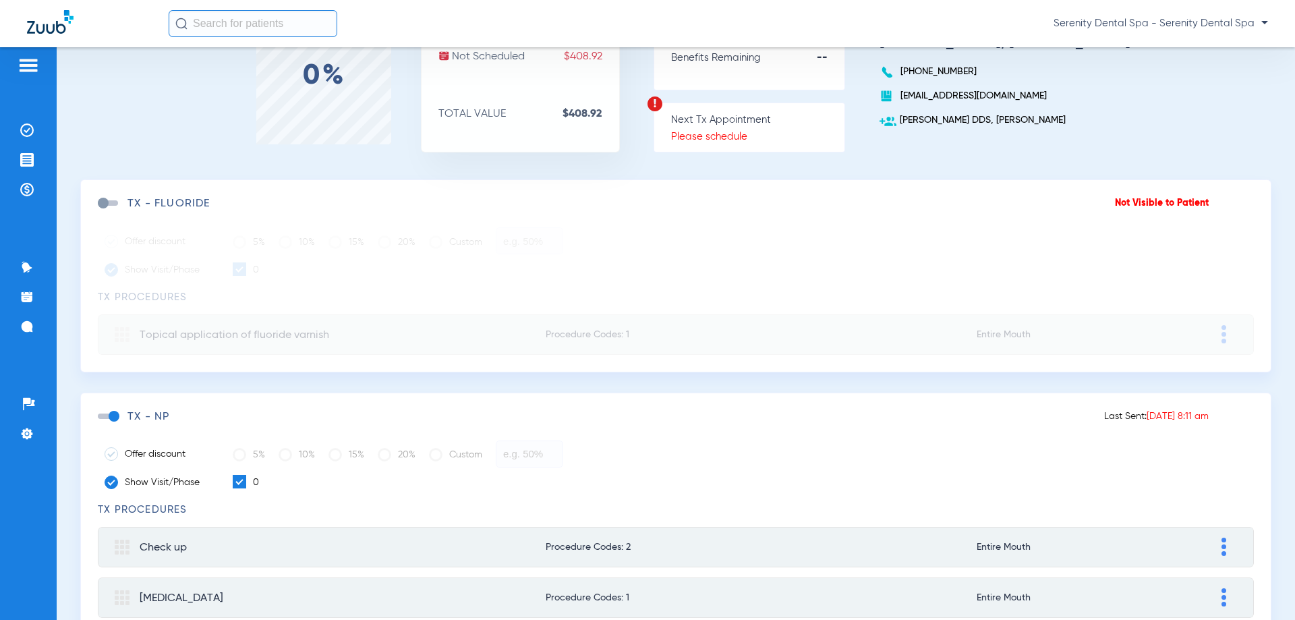
scroll to position [135, 0]
click at [35, 192] on li "Payments & A/R" at bounding box center [28, 189] width 36 height 23
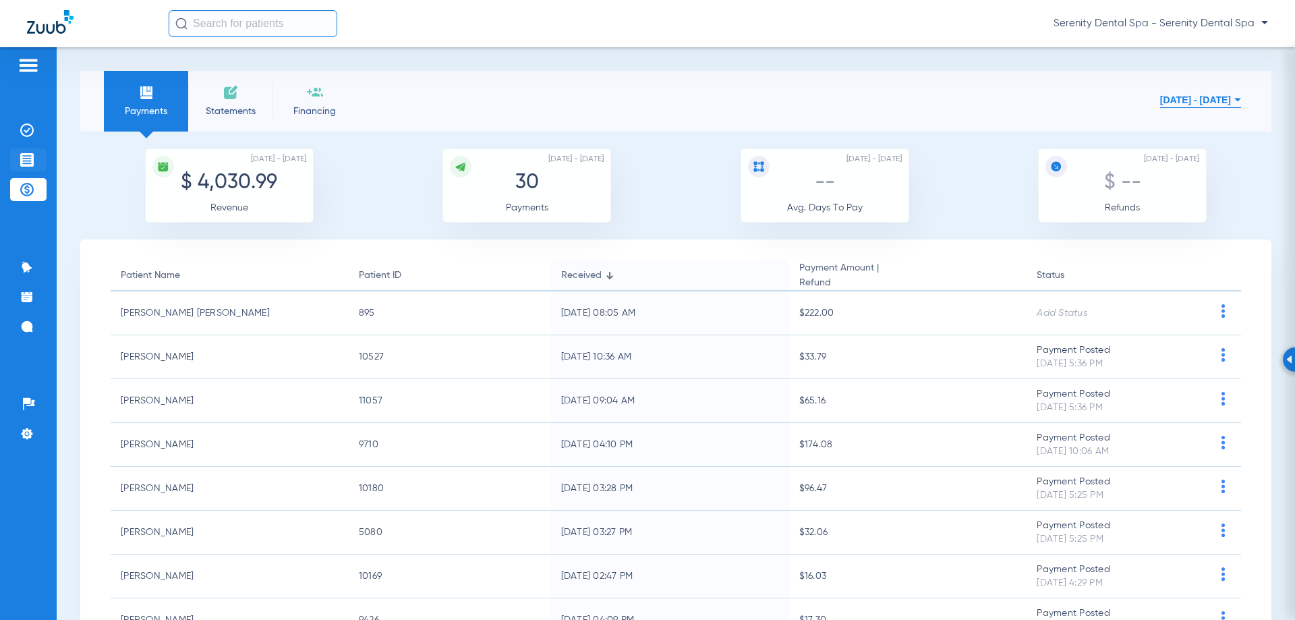
drag, startPoint x: 31, startPoint y: 146, endPoint x: 28, endPoint y: 153, distance: 7.3
click at [30, 149] on ul "Insurance Verification Treatment Acceptance Payments & A/R" at bounding box center [28, 167] width 36 height 96
click at [28, 153] on img at bounding box center [26, 159] width 13 height 13
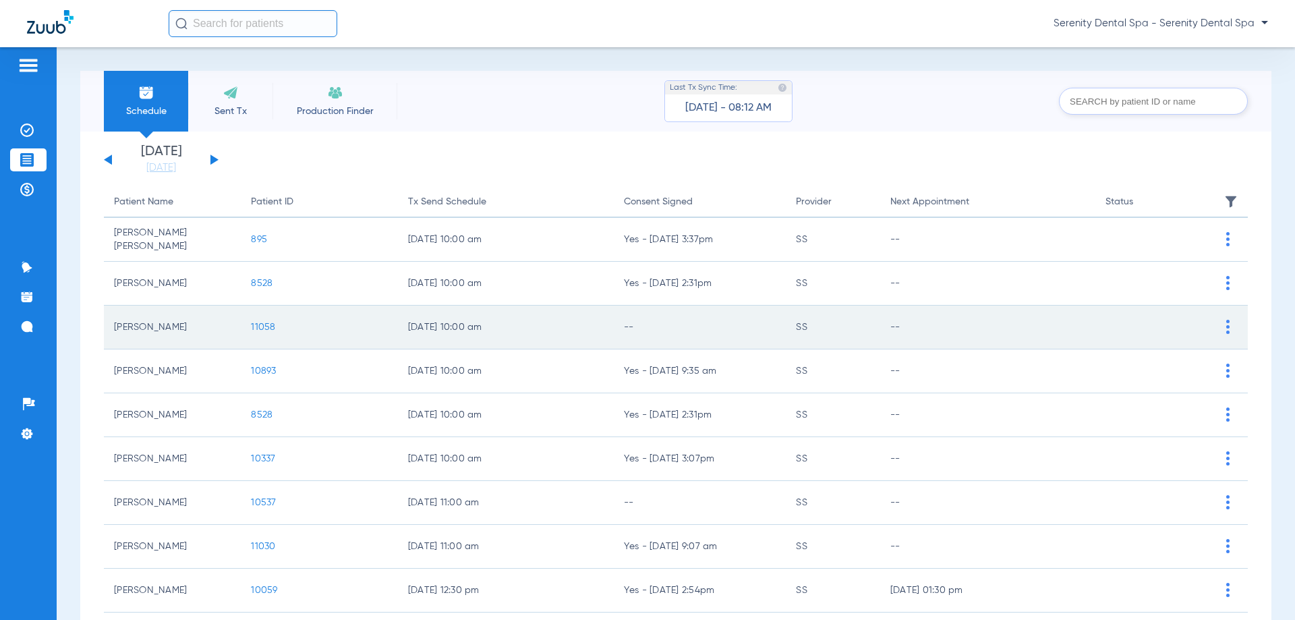
click at [251, 325] on span "11058" at bounding box center [263, 326] width 24 height 9
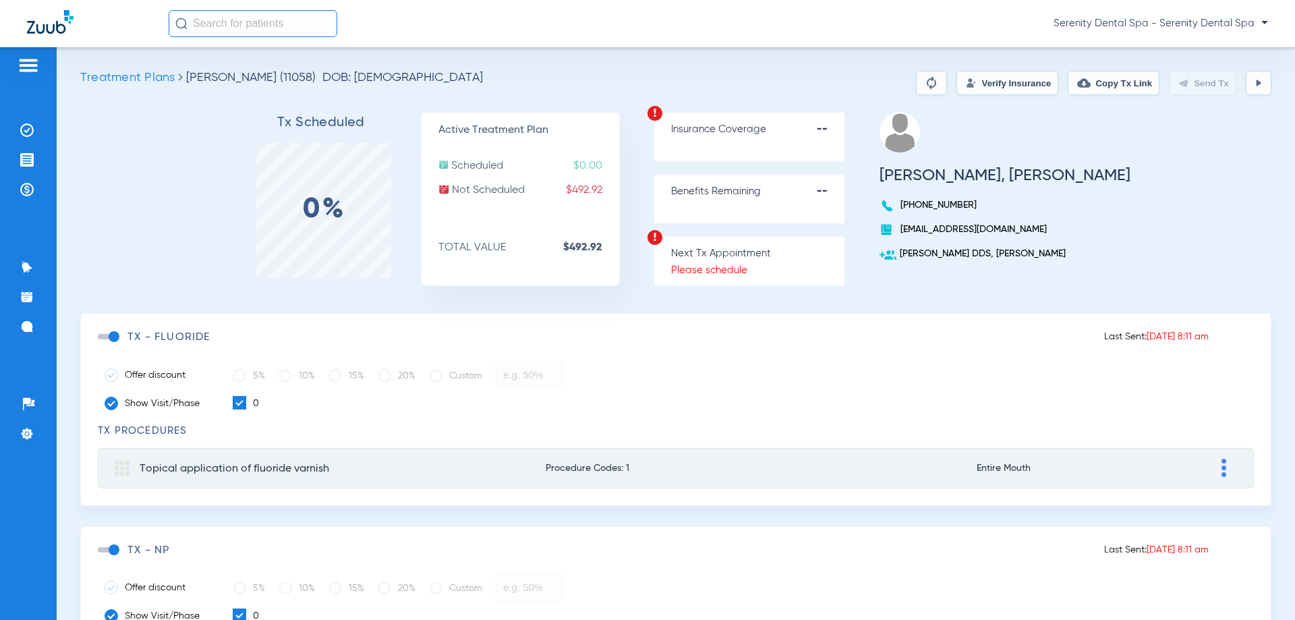
click at [1101, 87] on button "Copy Tx Link" at bounding box center [1114, 83] width 92 height 24
click at [117, 335] on span at bounding box center [108, 336] width 20 height 5
click at [101, 343] on input "checkbox" at bounding box center [101, 343] width 0 height 0
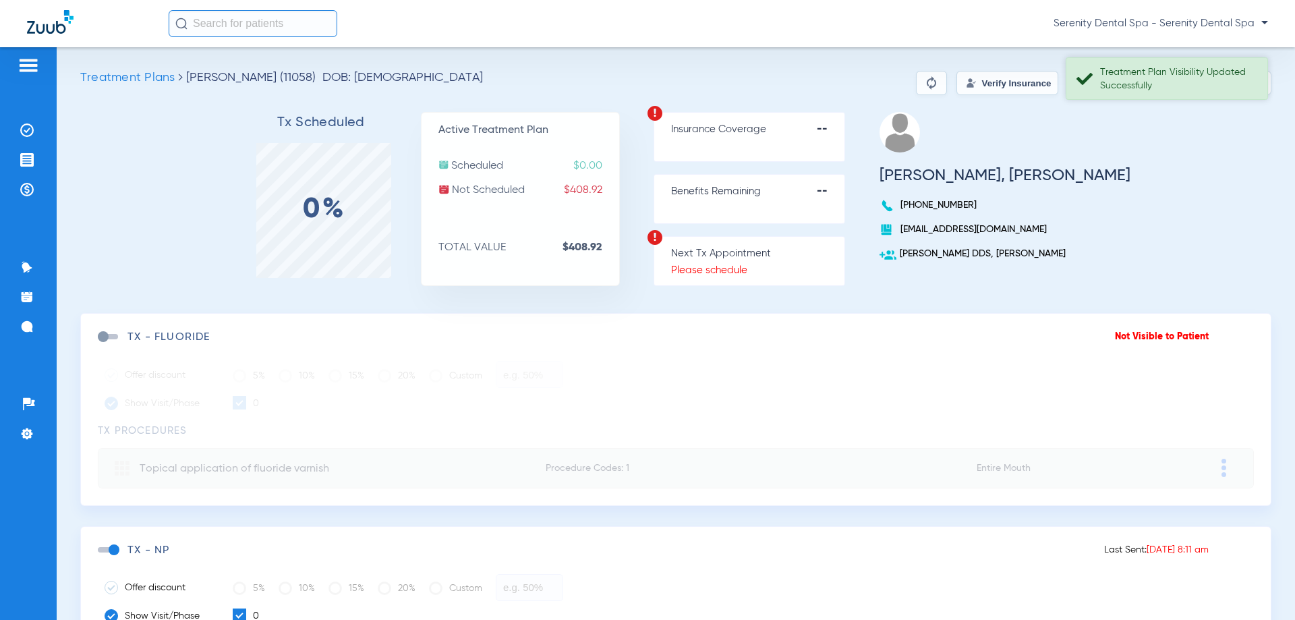
click at [1180, 80] on div "Treatment Plan Visibility Updated Successfully" at bounding box center [1178, 78] width 156 height 27
drag, startPoint x: 28, startPoint y: 151, endPoint x: 23, endPoint y: 171, distance: 20.9
click at [28, 152] on li "Treatment Acceptance" at bounding box center [28, 159] width 36 height 23
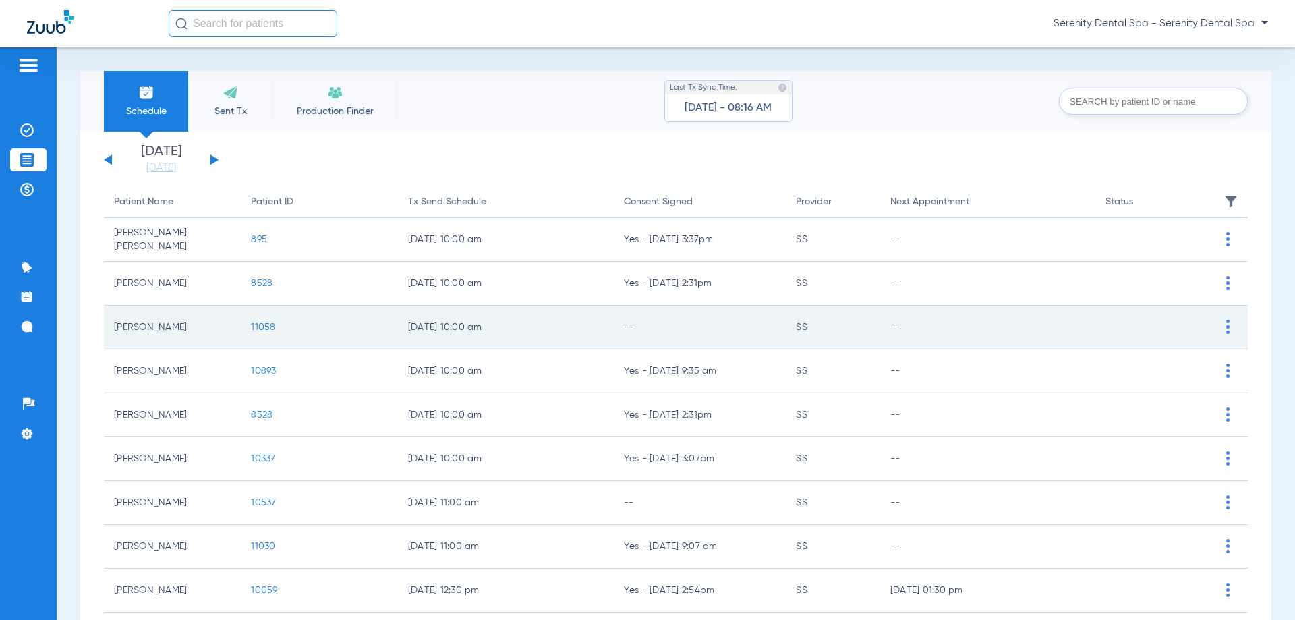
click at [257, 328] on span "11058" at bounding box center [263, 326] width 24 height 9
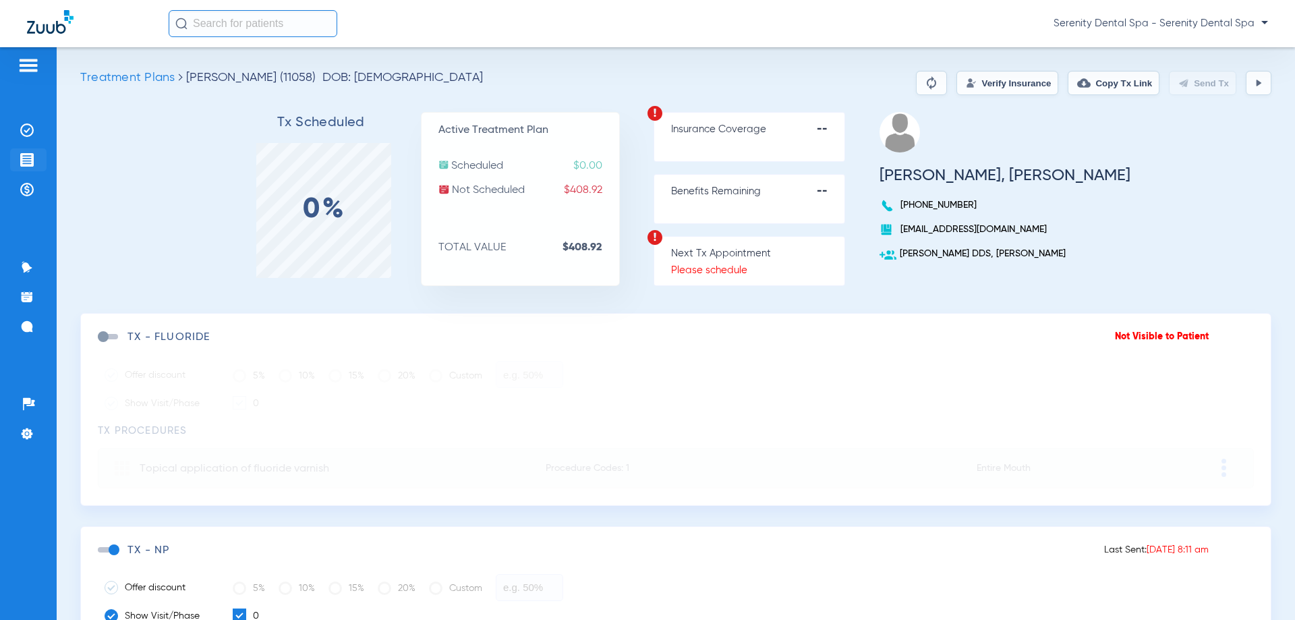
drag, startPoint x: 32, startPoint y: 161, endPoint x: 24, endPoint y: 154, distance: 10.5
click at [32, 161] on img at bounding box center [26, 159] width 13 height 13
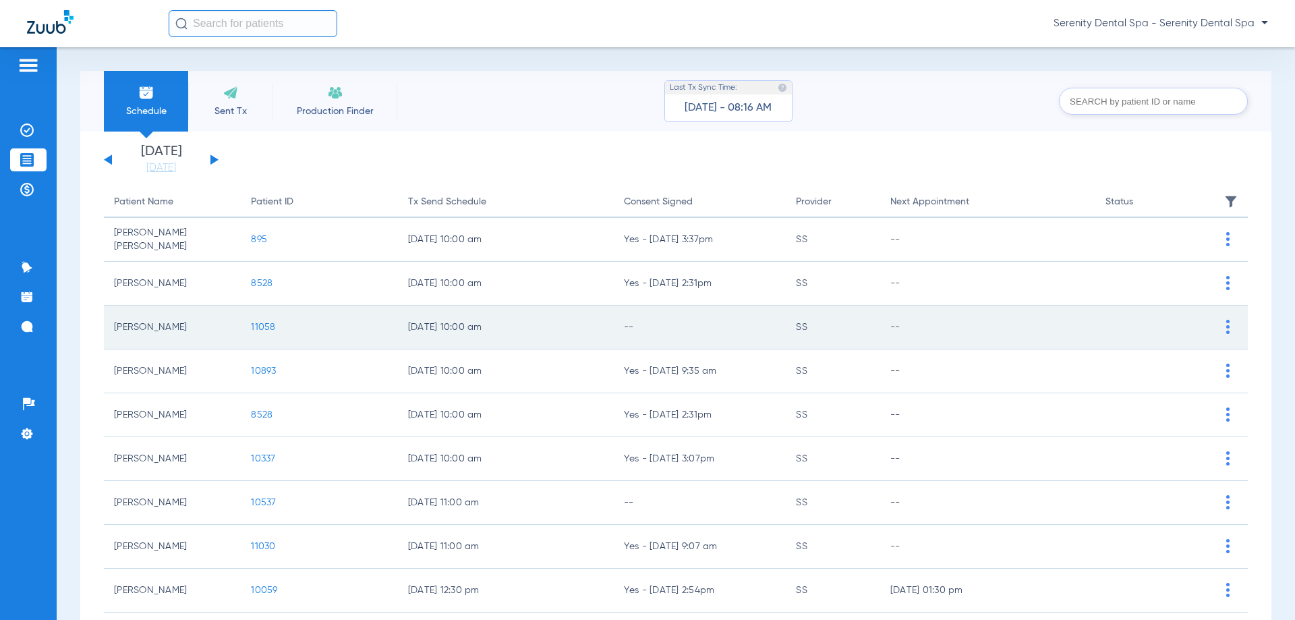
click at [253, 328] on span "11058" at bounding box center [263, 326] width 24 height 9
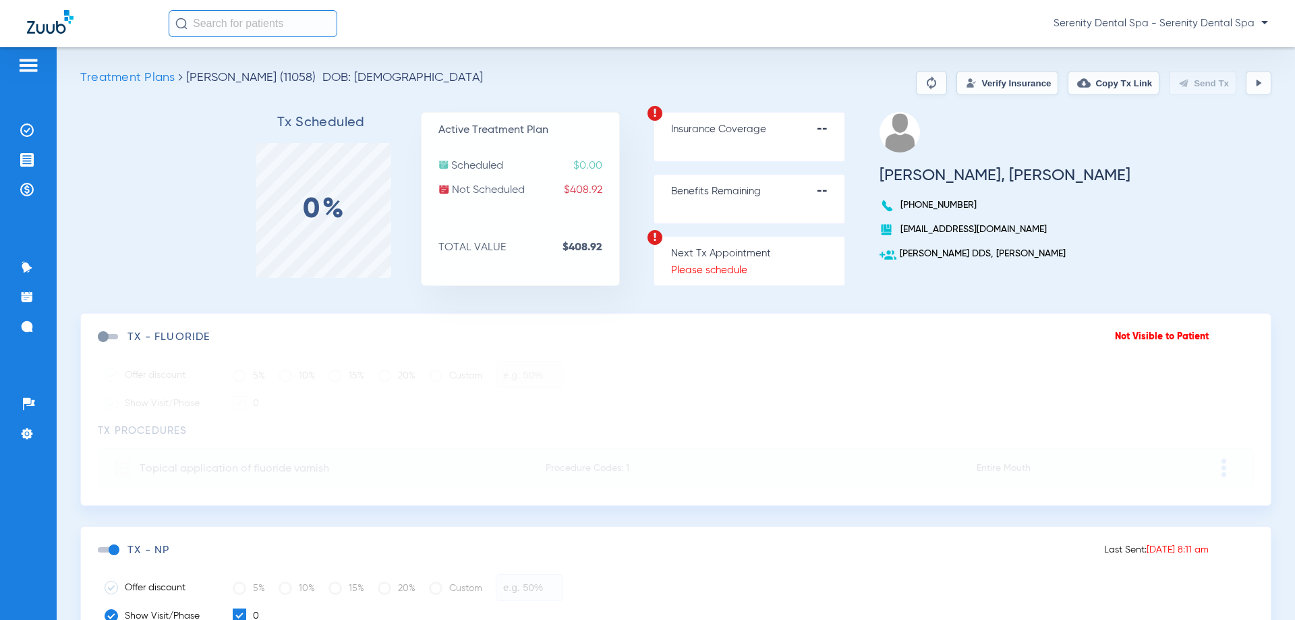
click at [1122, 80] on button "Copy Tx Link" at bounding box center [1114, 83] width 92 height 24
click at [30, 324] on img at bounding box center [26, 326] width 13 height 13
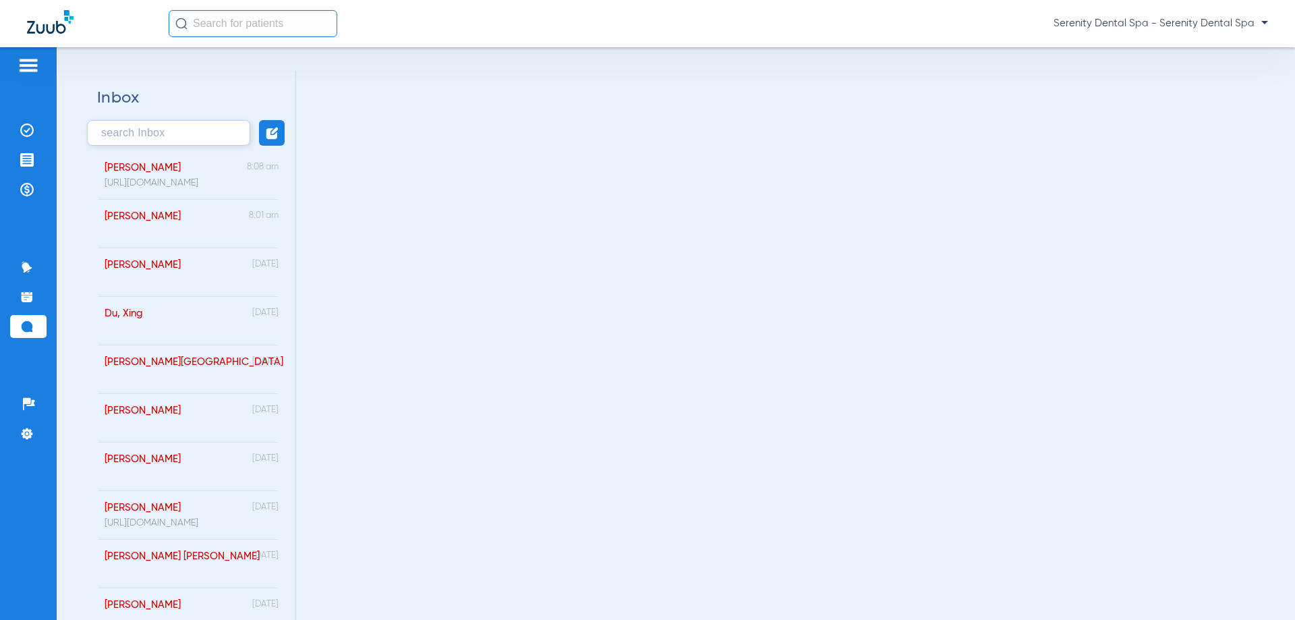
click at [272, 138] on img at bounding box center [272, 133] width 14 height 14
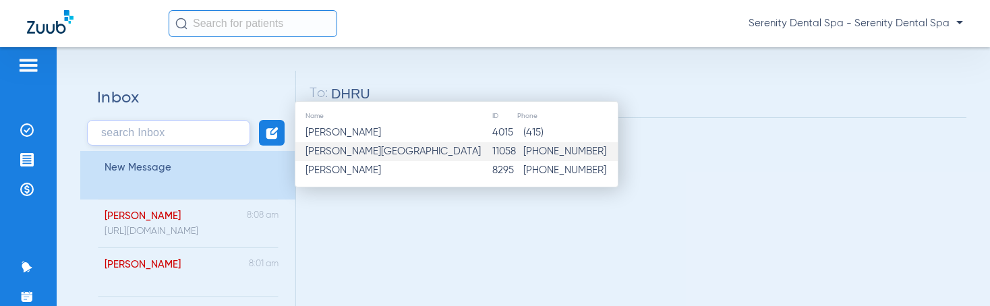
type input "DHRU"
click at [347, 151] on span "Thakkar, Dhruv" at bounding box center [398, 151] width 185 height 13
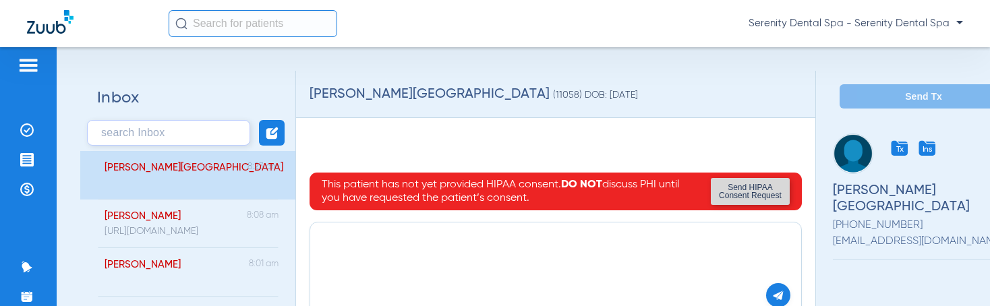
paste textarea "https://patient.zuub.com/patient/MmhmguRHkRQG9PmqN5cs/office/17004429/practice/…"
type textarea "https://patient.zuub.com/patient/MmhmguRHkRQG9PmqN5cs/office/17004429/practice/…"
click at [782, 294] on img at bounding box center [778, 295] width 12 height 12
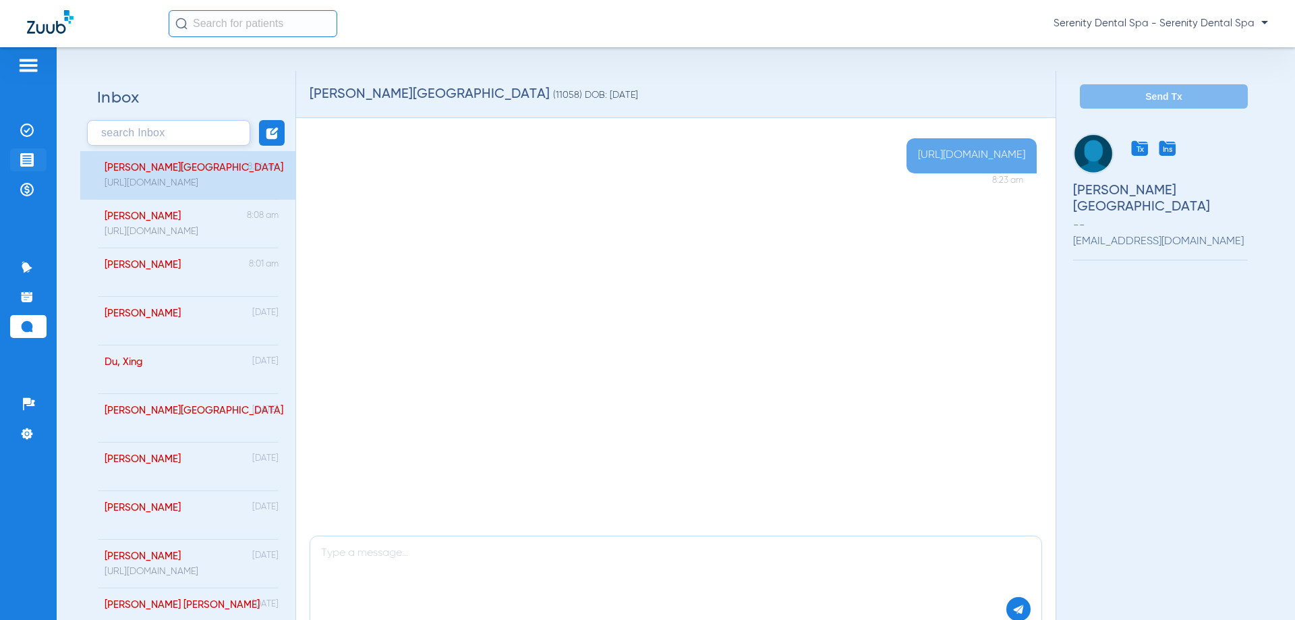
click at [36, 153] on li "Treatment Acceptance" at bounding box center [28, 159] width 36 height 23
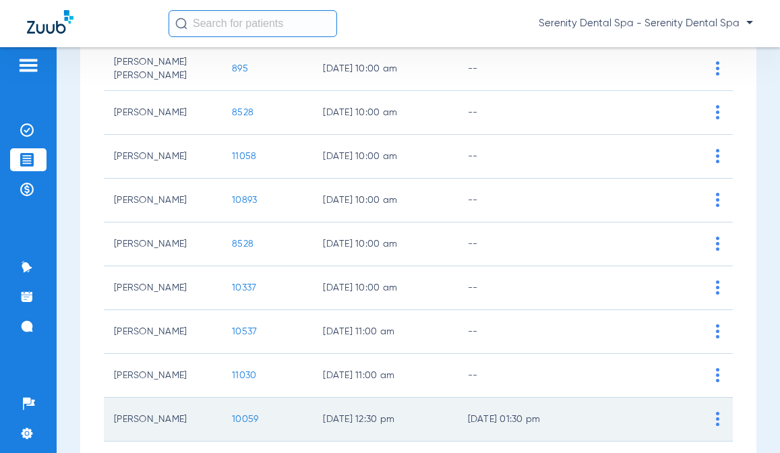
scroll to position [202, 0]
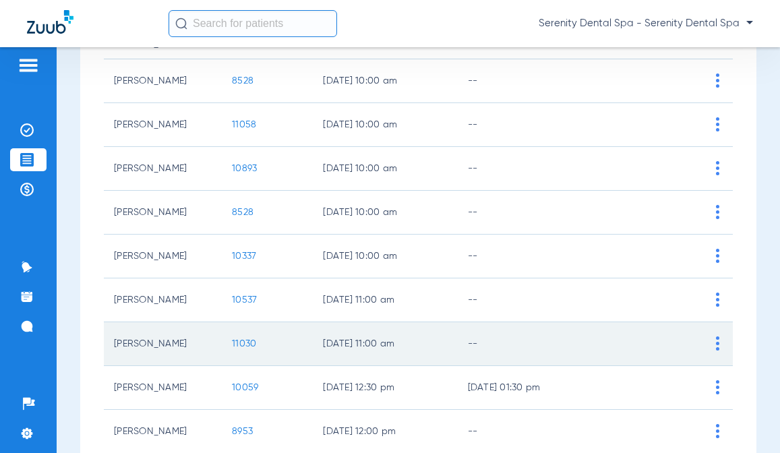
click at [246, 345] on span "11030" at bounding box center [244, 343] width 24 height 9
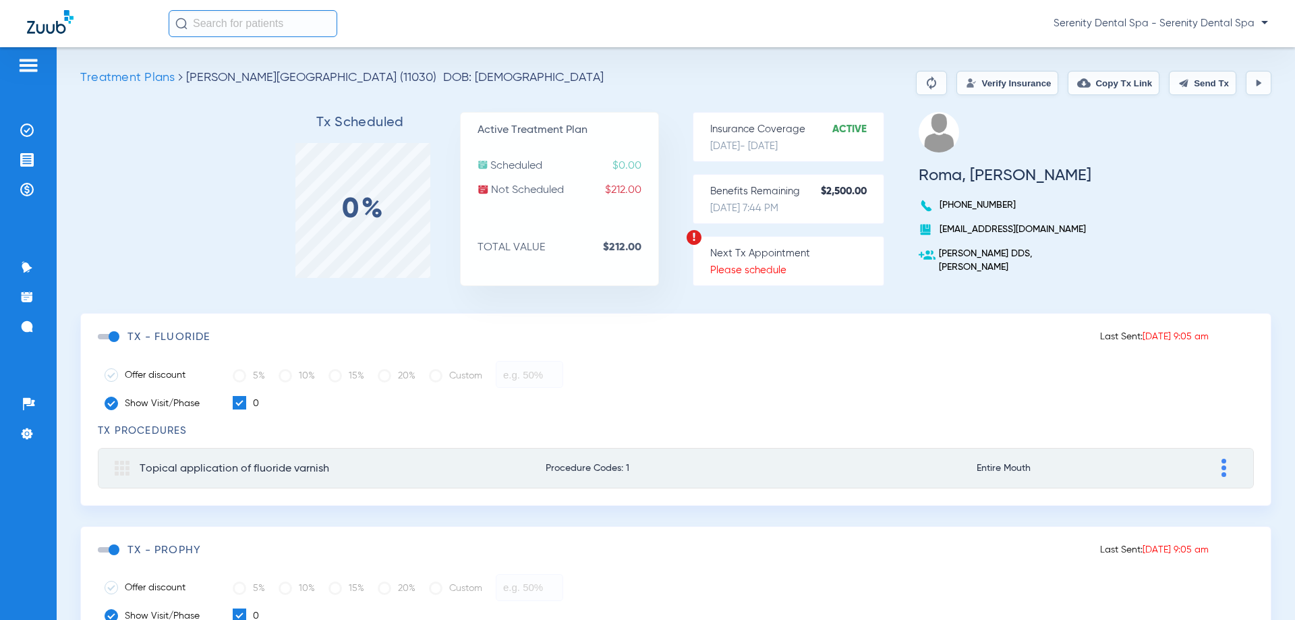
click at [110, 339] on span at bounding box center [108, 336] width 20 height 5
click at [101, 343] on input "checkbox" at bounding box center [101, 343] width 0 height 0
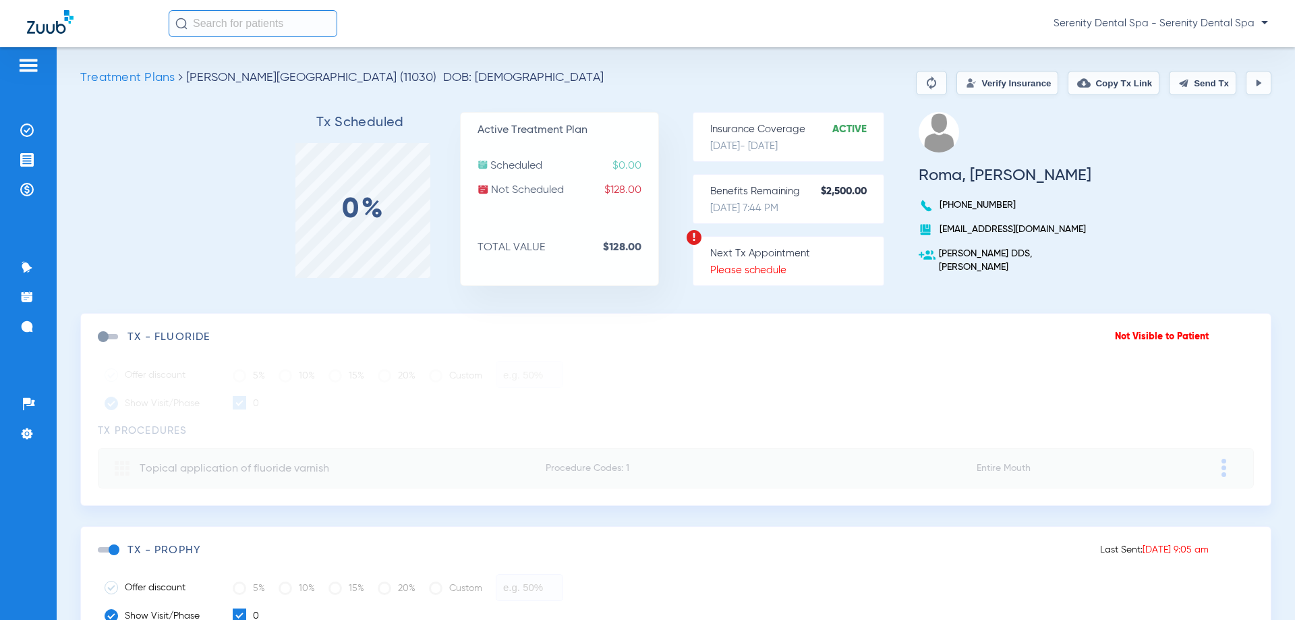
click at [1157, 67] on div "Treatment Plans Patel, Roma (11030) DOB: 03/09/1996 Verify Insurance Copy Tx Li…" at bounding box center [676, 333] width 1238 height 573
click at [1178, 85] on img at bounding box center [1183, 83] width 11 height 11
click at [1093, 85] on button "Copy Tx Link" at bounding box center [1114, 83] width 92 height 24
click at [28, 324] on img at bounding box center [26, 326] width 13 height 13
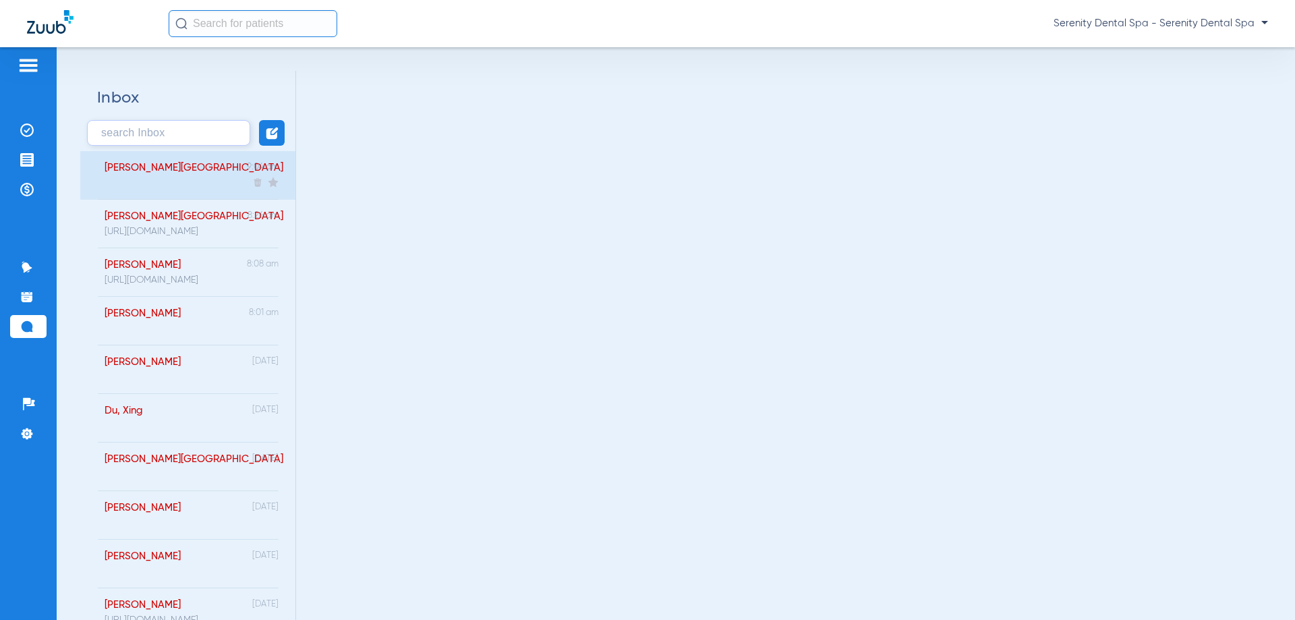
click at [172, 180] on div "Patel, Roma 9:04 am" at bounding box center [187, 175] width 215 height 49
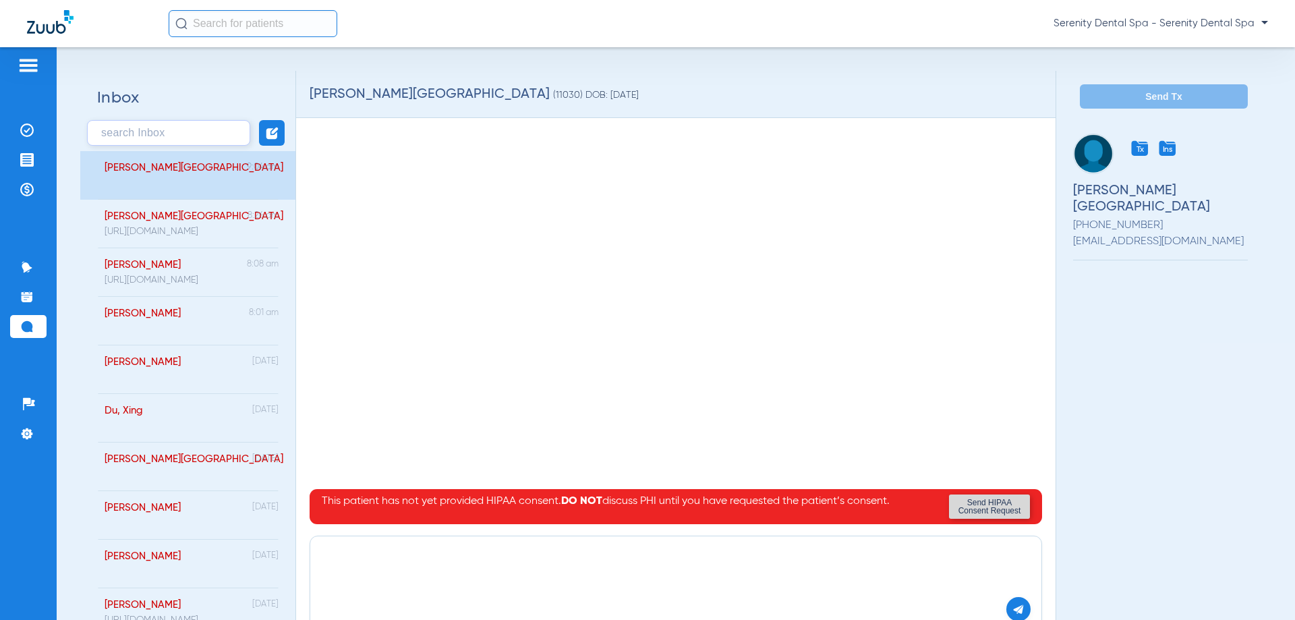
paste textarea "https://patient.zuub.com/patient/HpBHuf8zesKjlFWxFzkl/office/17004429/practice/…"
type textarea "https://patient.zuub.com/patient/HpBHuf8zesKjlFWxFzkl/office/17004429/practice/…"
click at [1012, 610] on img at bounding box center [1018, 609] width 12 height 12
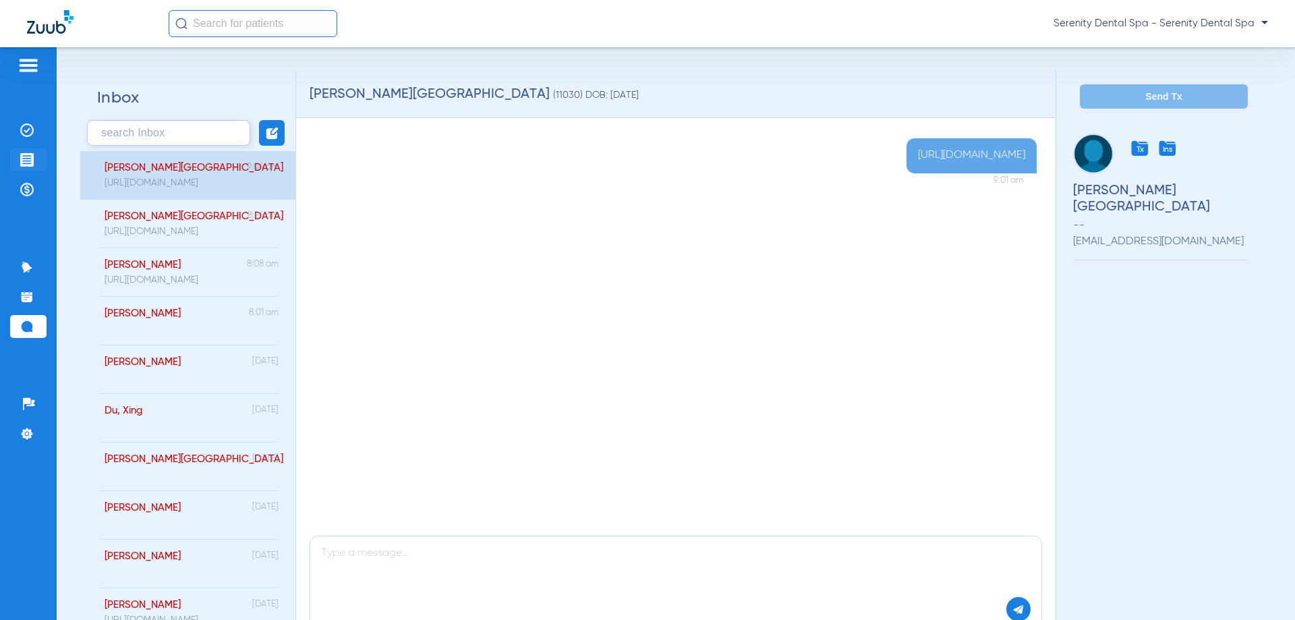
click at [25, 163] on img at bounding box center [26, 159] width 13 height 13
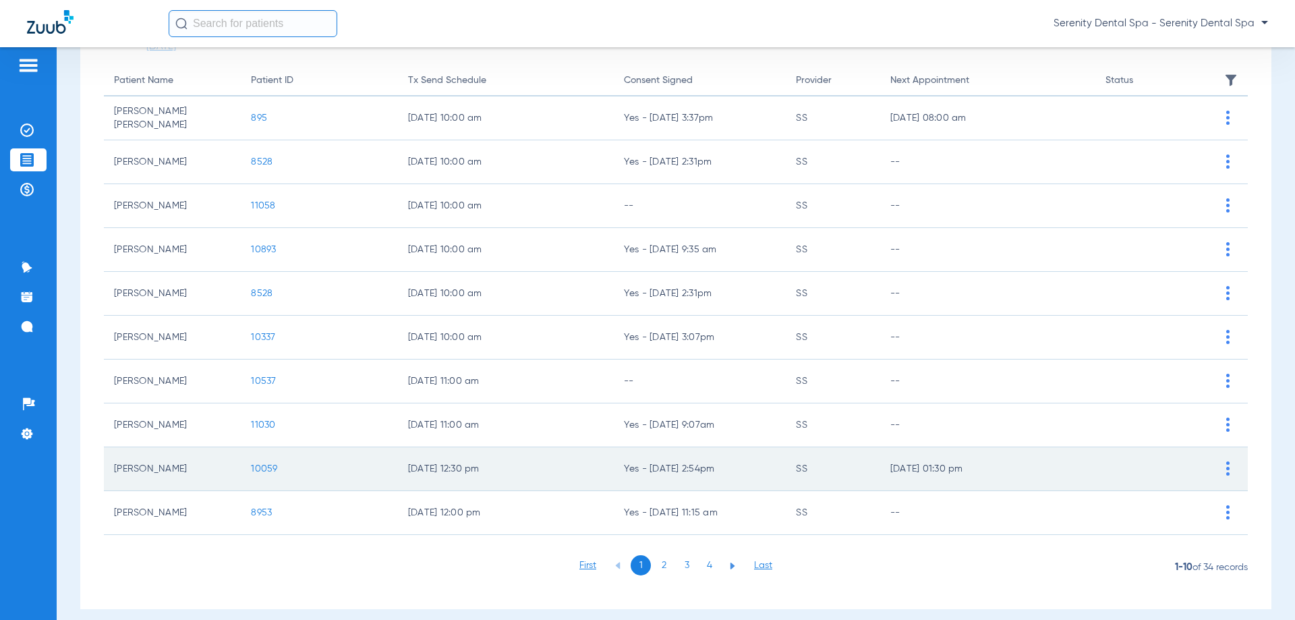
scroll to position [135, 0]
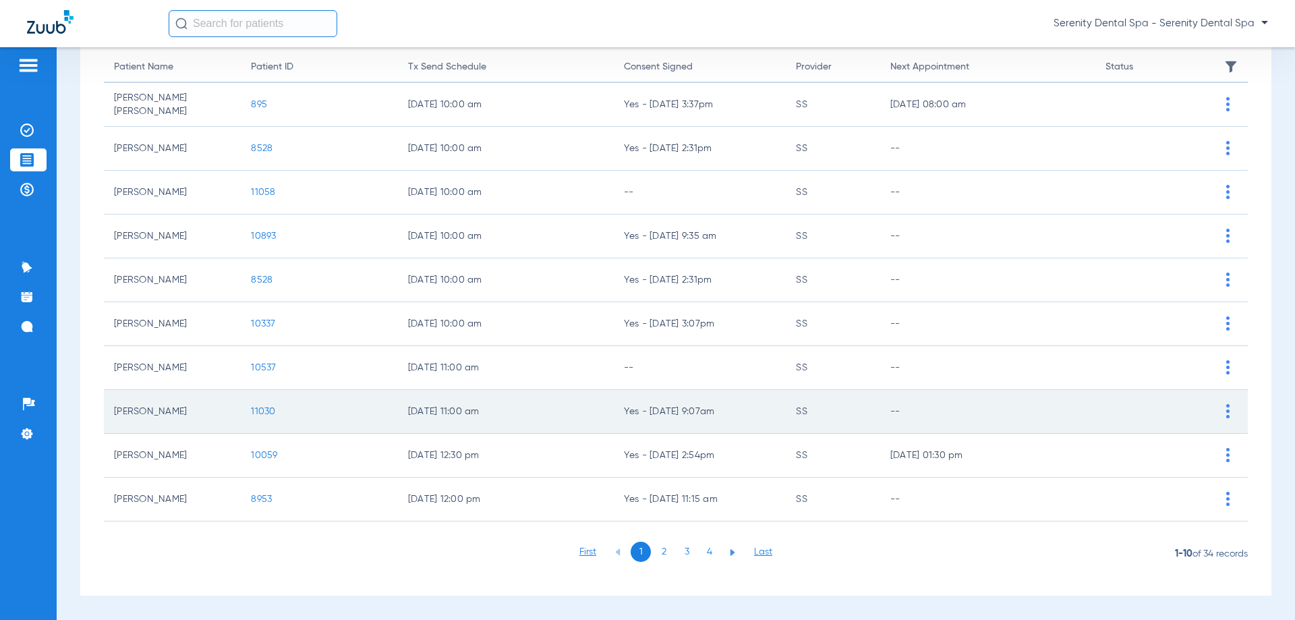
click at [264, 418] on td "11030" at bounding box center [319, 412] width 156 height 44
click at [264, 415] on span "11030" at bounding box center [263, 411] width 24 height 9
